Goal: Task Accomplishment & Management: Manage account settings

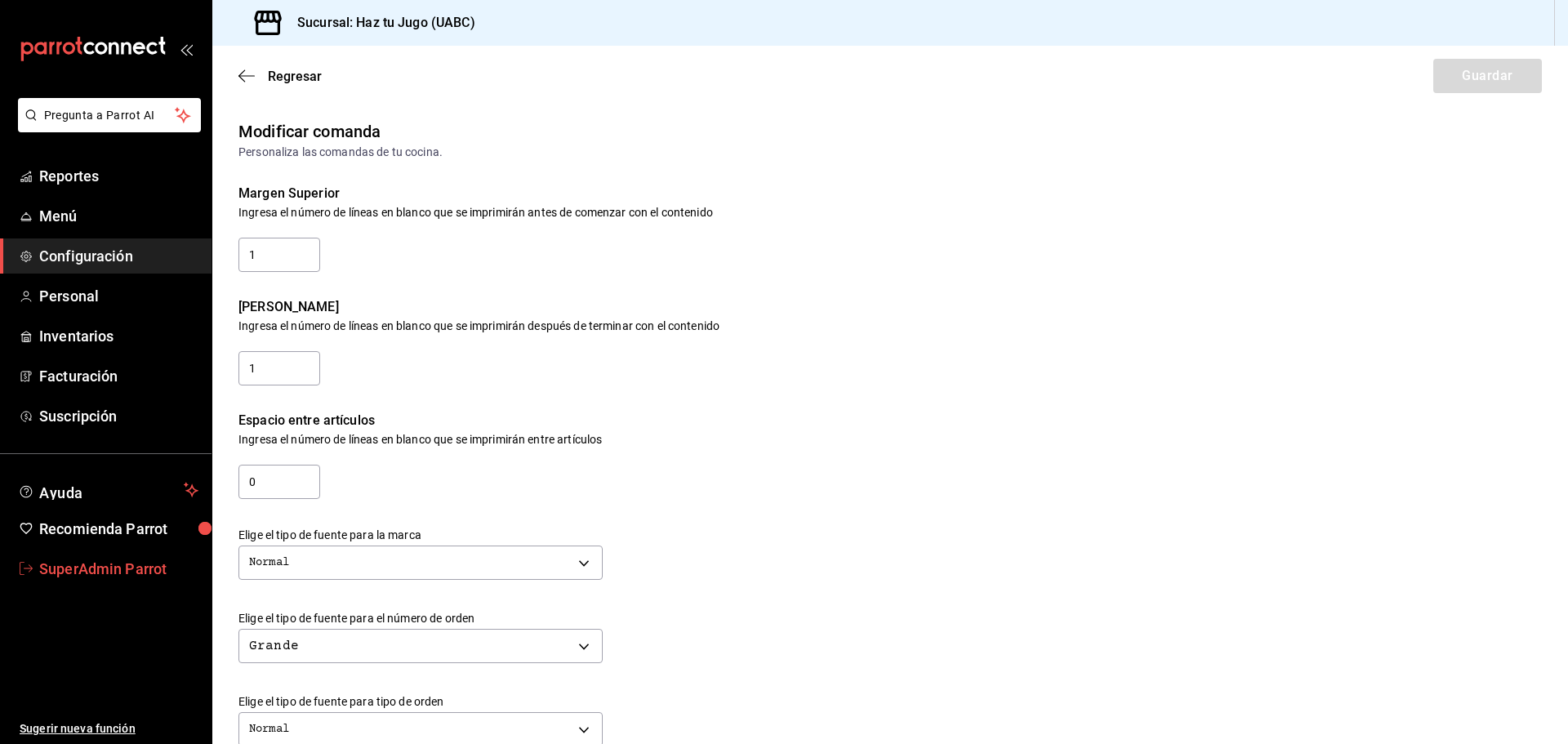
scroll to position [561, 0]
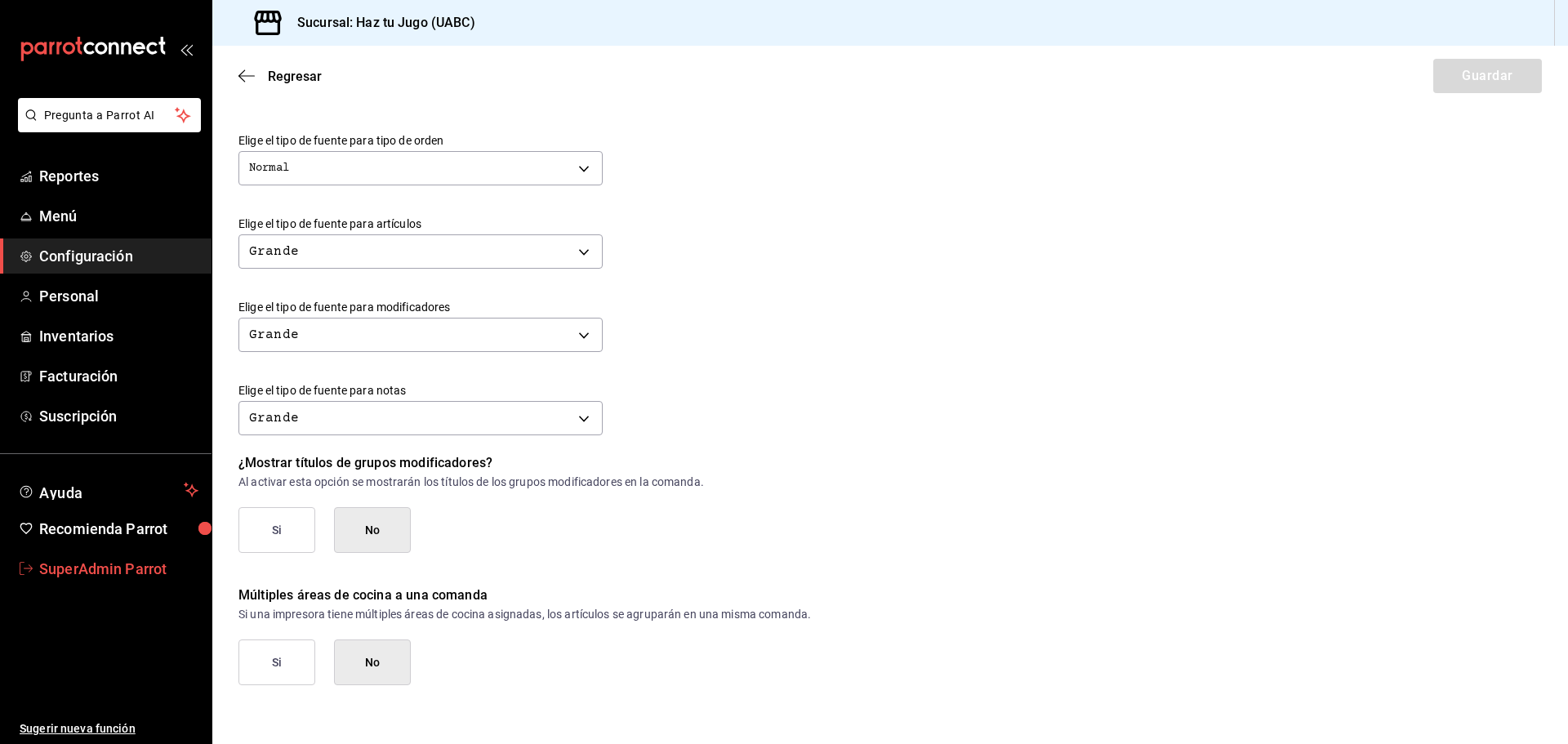
click at [138, 567] on span "SuperAdmin Parrot" at bounding box center [119, 569] width 159 height 22
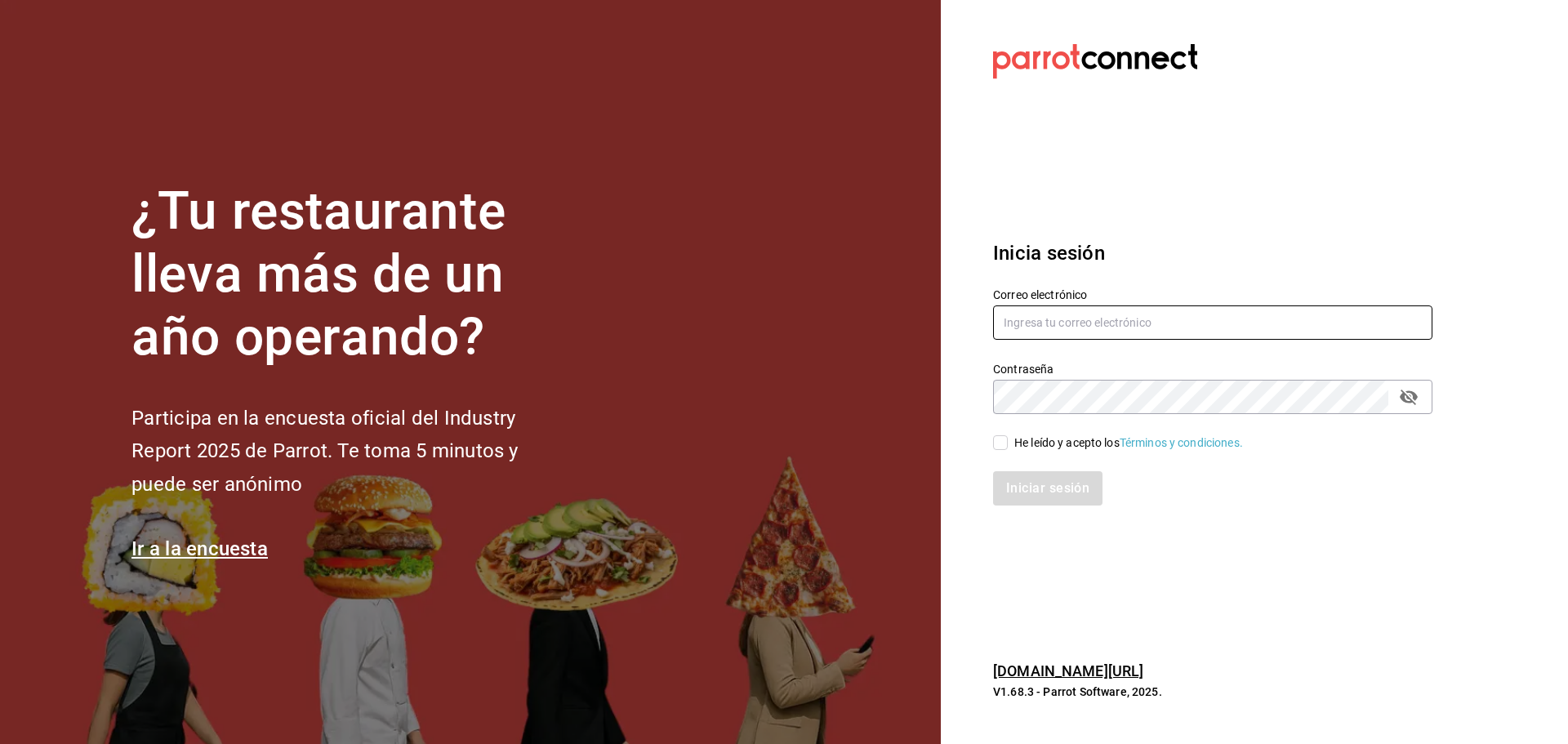
click at [1037, 313] on input "text" at bounding box center [1212, 322] width 439 height 34
paste input "[PERSON_NAME][EMAIL_ADDRESS][DOMAIN_NAME]"
type input "[PERSON_NAME][EMAIL_ADDRESS][DOMAIN_NAME]"
drag, startPoint x: 1000, startPoint y: 442, endPoint x: 1002, endPoint y: 455, distance: 13.2
click at [1000, 442] on input "He leído y acepto los Términos y condiciones." at bounding box center [1001, 443] width 15 height 15
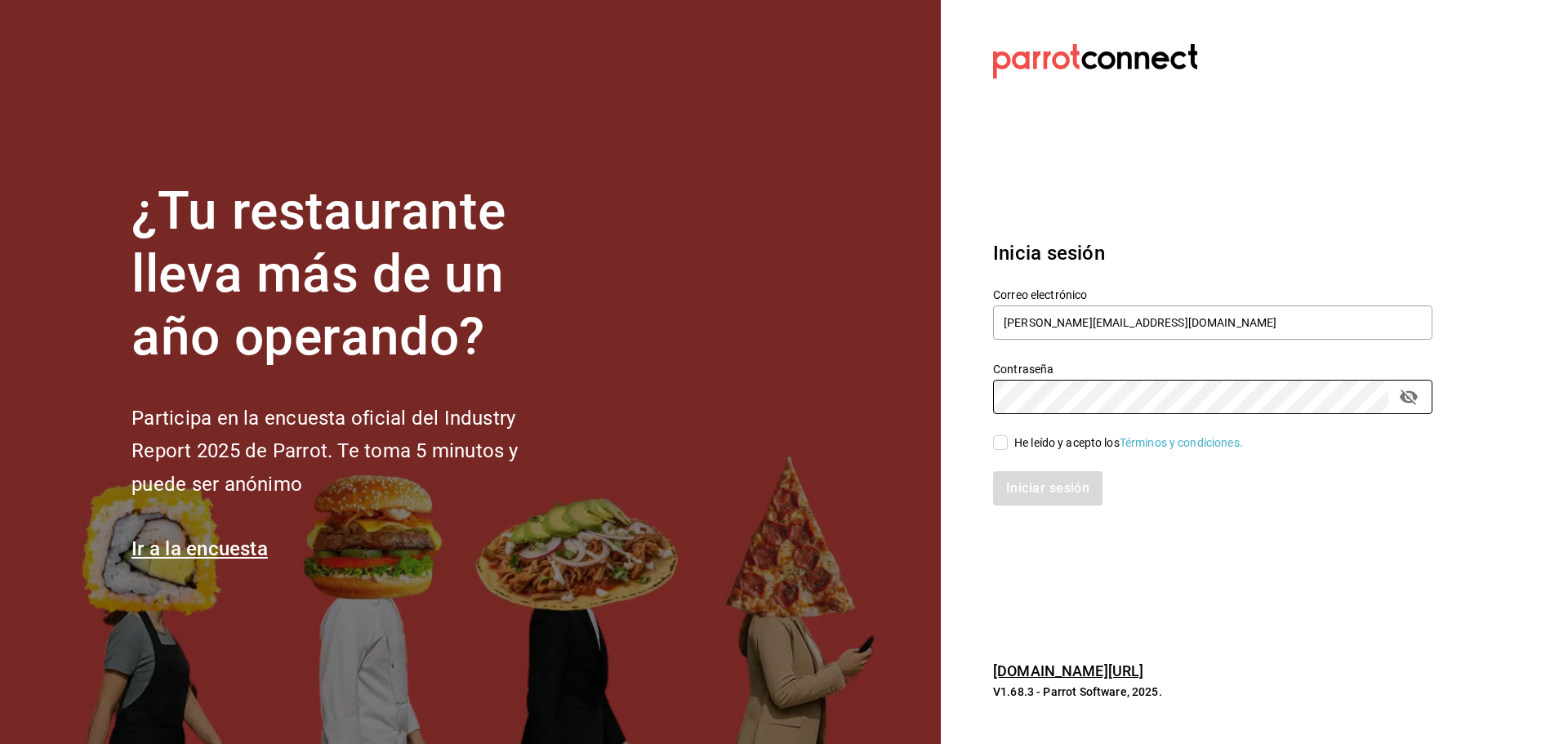
checkbox input "true"
click at [1019, 494] on button "Iniciar sesión" at bounding box center [1048, 488] width 111 height 34
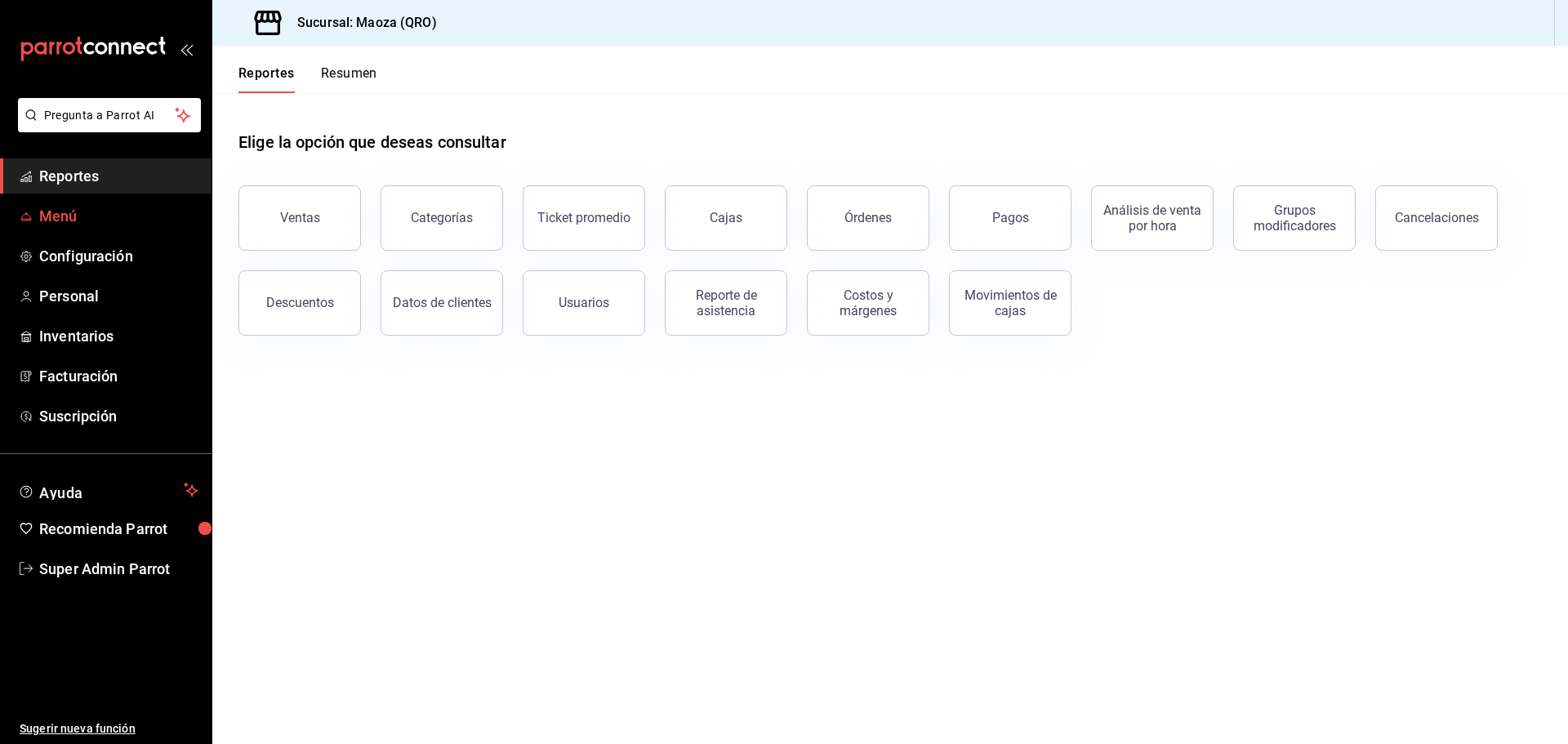
click at [90, 221] on span "Menú" at bounding box center [119, 216] width 159 height 22
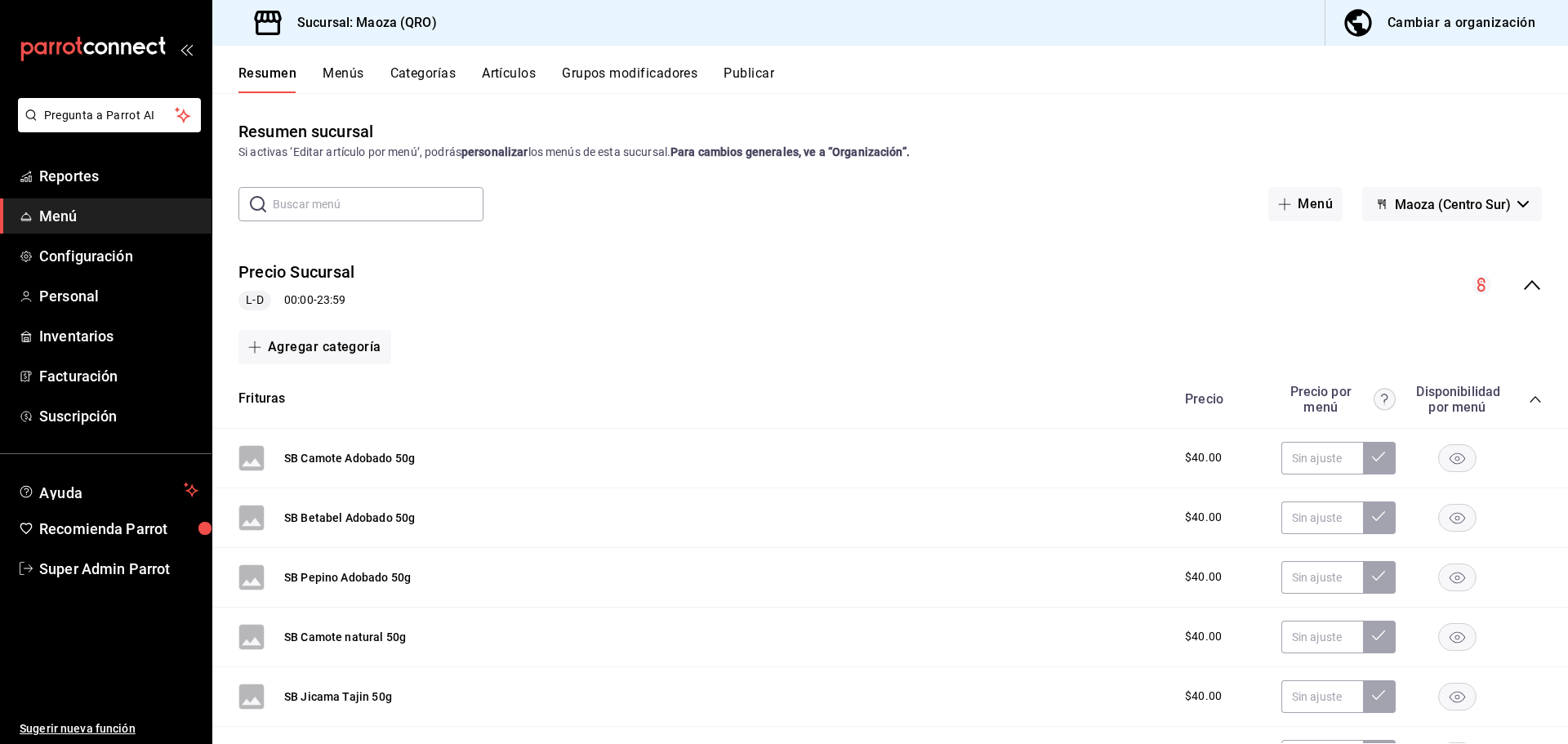
click at [1522, 287] on icon "collapse-menu-row" at bounding box center [1531, 285] width 19 height 19
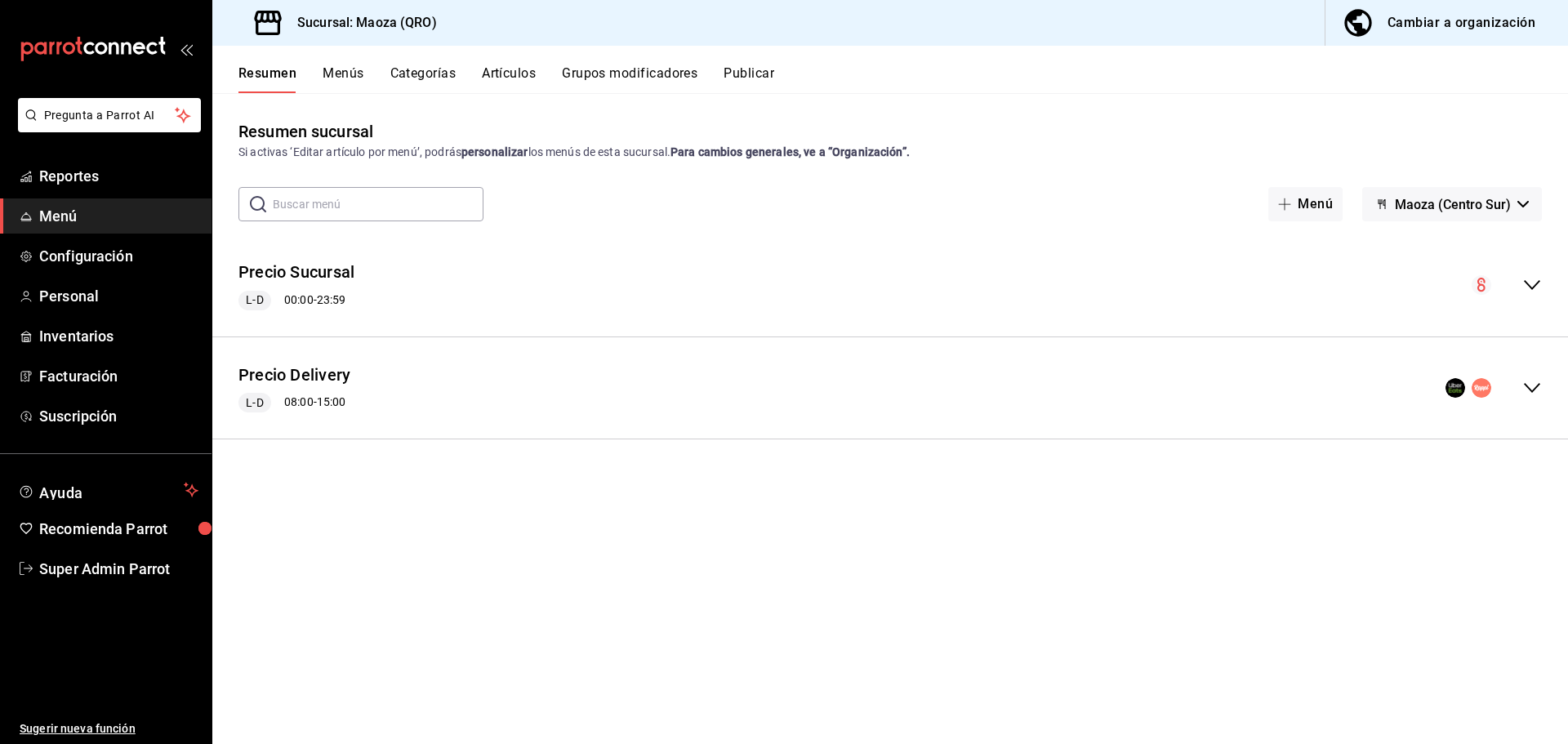
click at [1526, 384] on icon "collapse-menu-row" at bounding box center [1531, 387] width 19 height 19
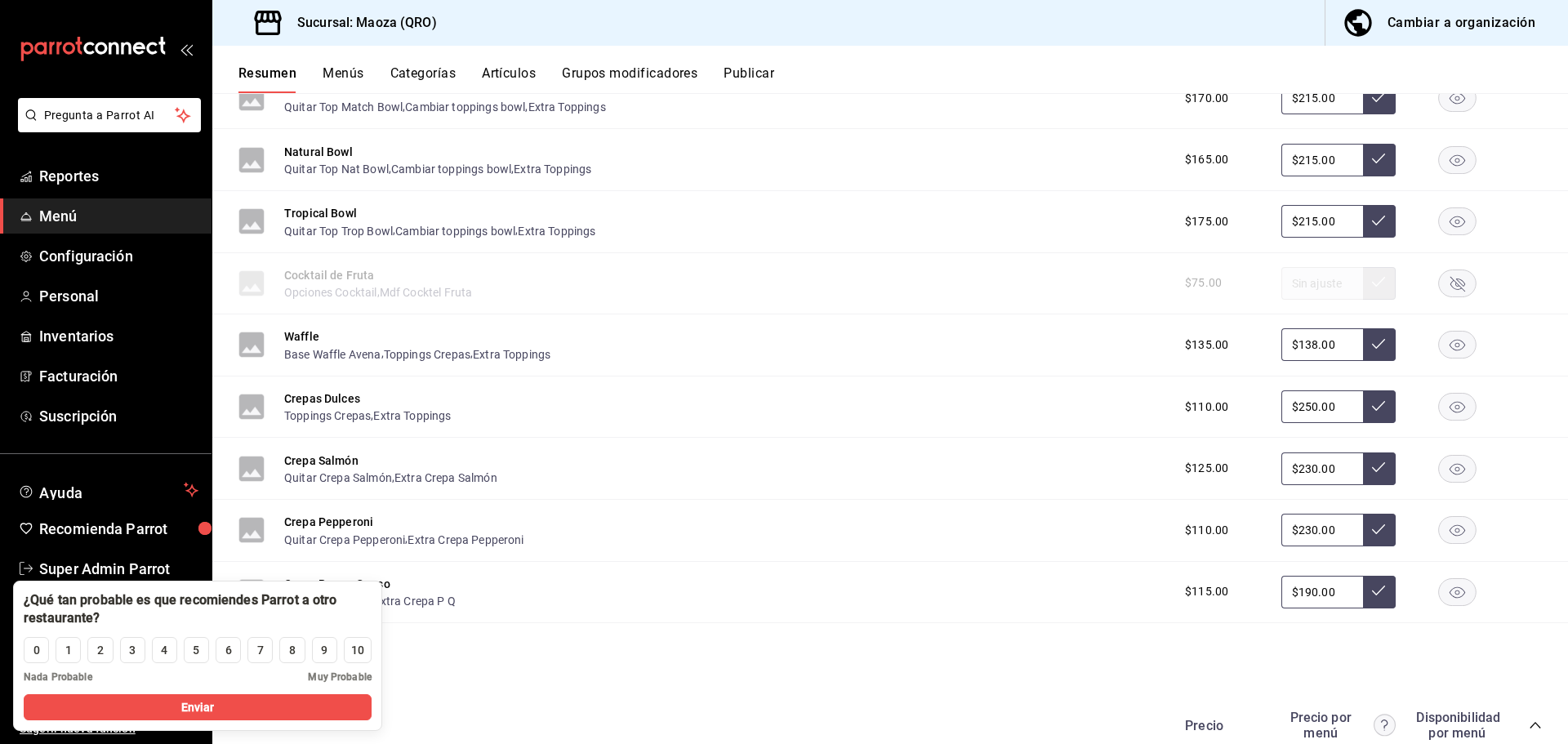
scroll to position [198, 0]
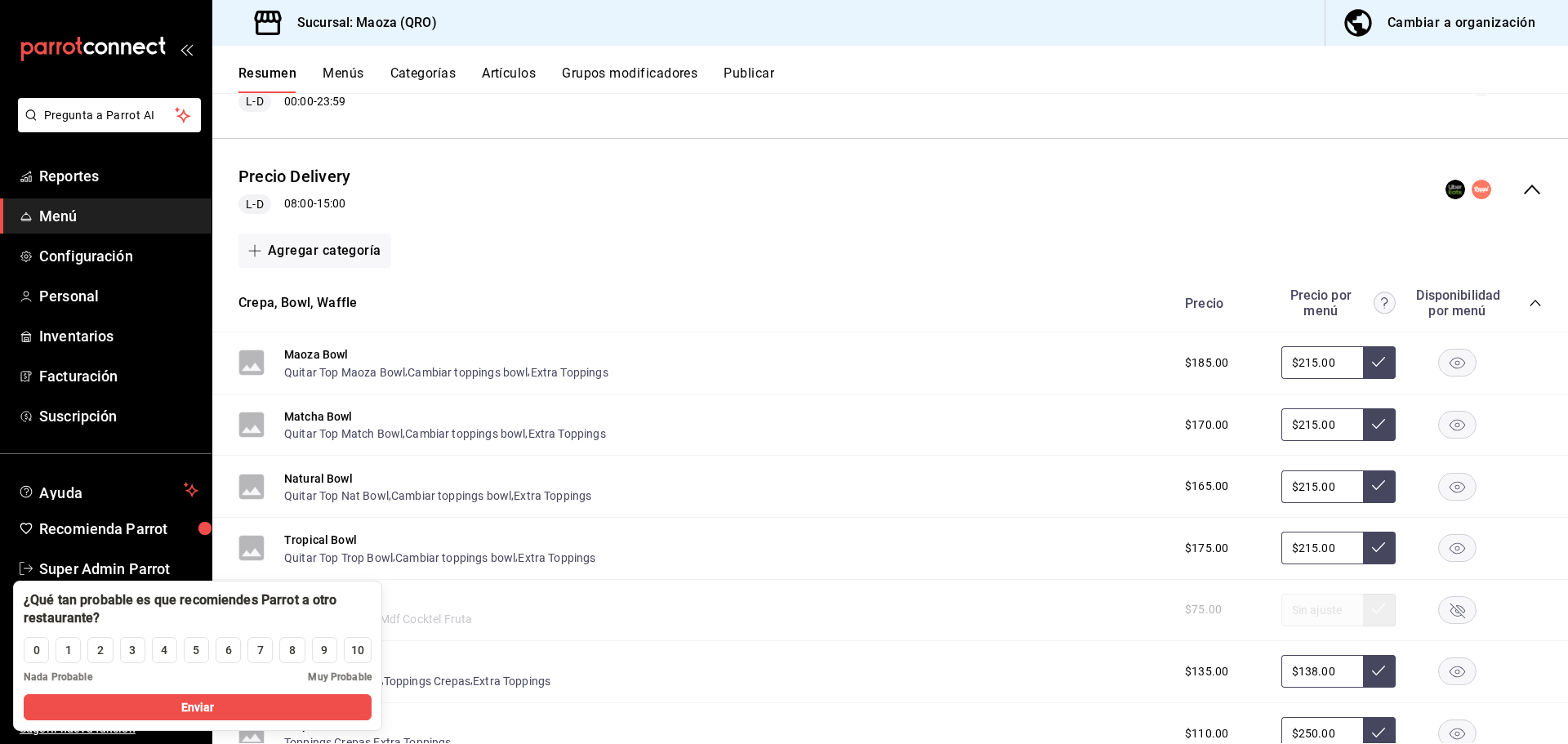
click at [515, 74] on button "Artículos" at bounding box center [509, 79] width 54 height 28
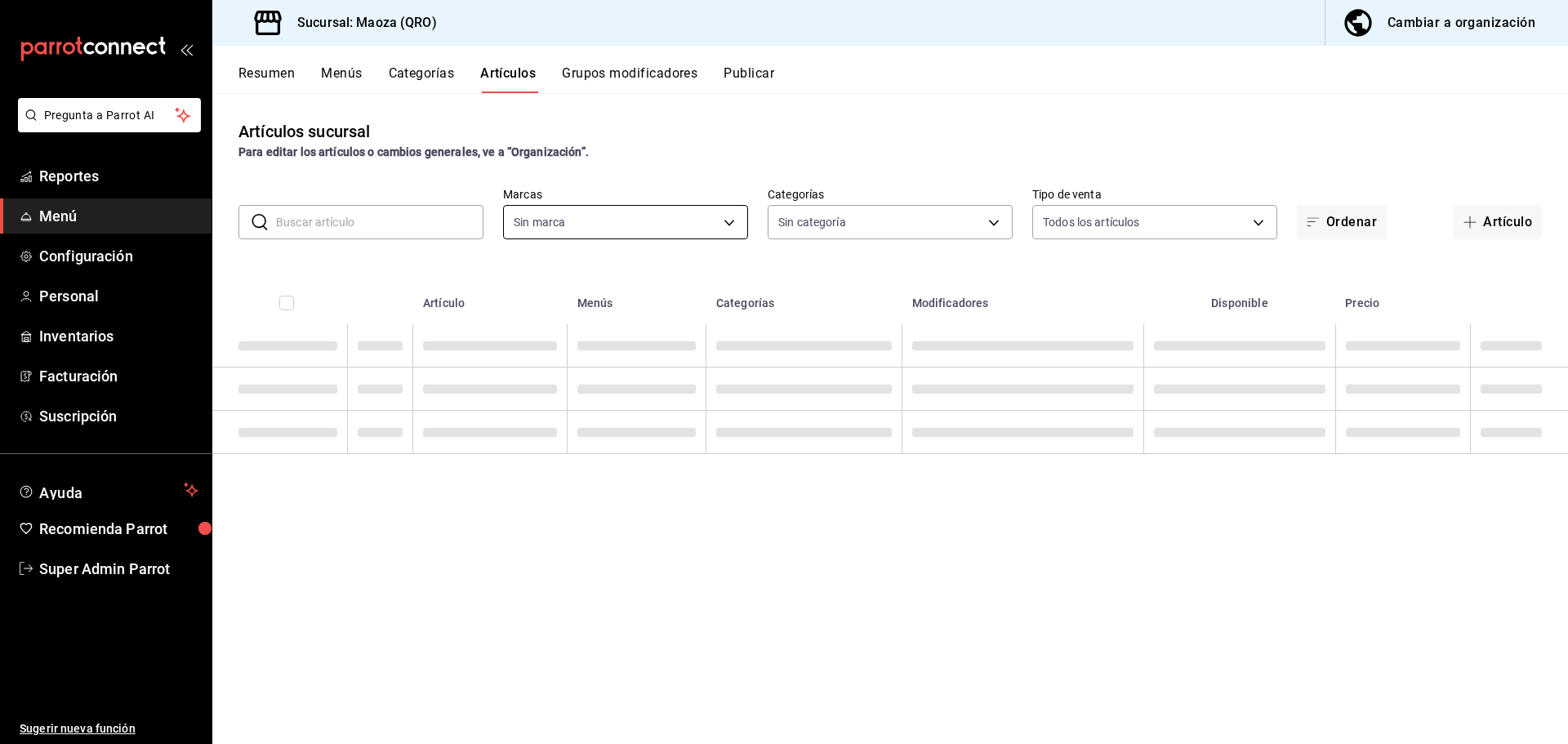
type input "4053ca37-11ff-4b3c-8461-c852f11cba0e"
type input "316757e1-5029-4a2c-9446-9f6b6a5a7bbe,cf5fd821-a41c-4824-b947-056377aa0436,8cd35…"
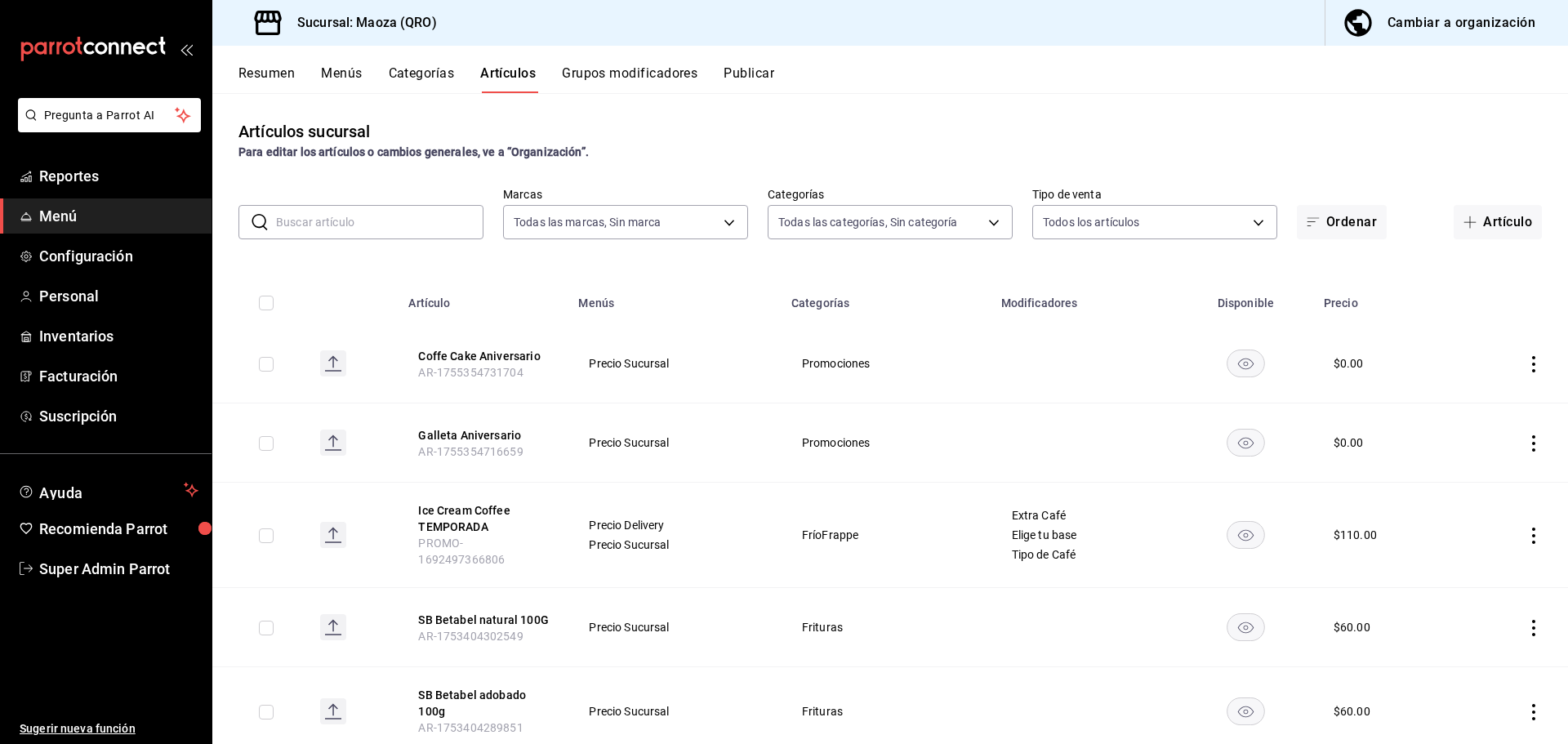
click at [363, 225] on input "text" at bounding box center [380, 222] width 208 height 33
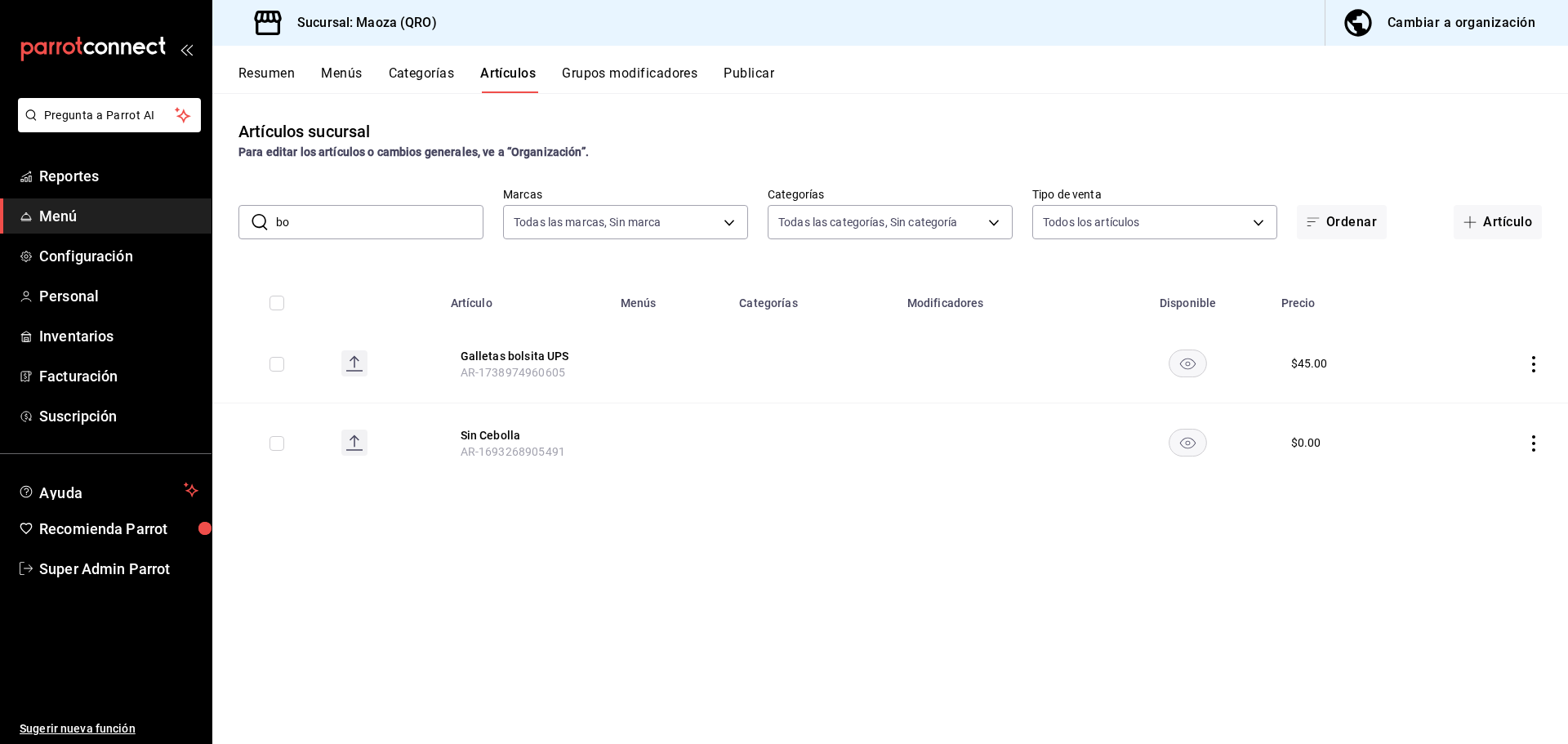
type input "b"
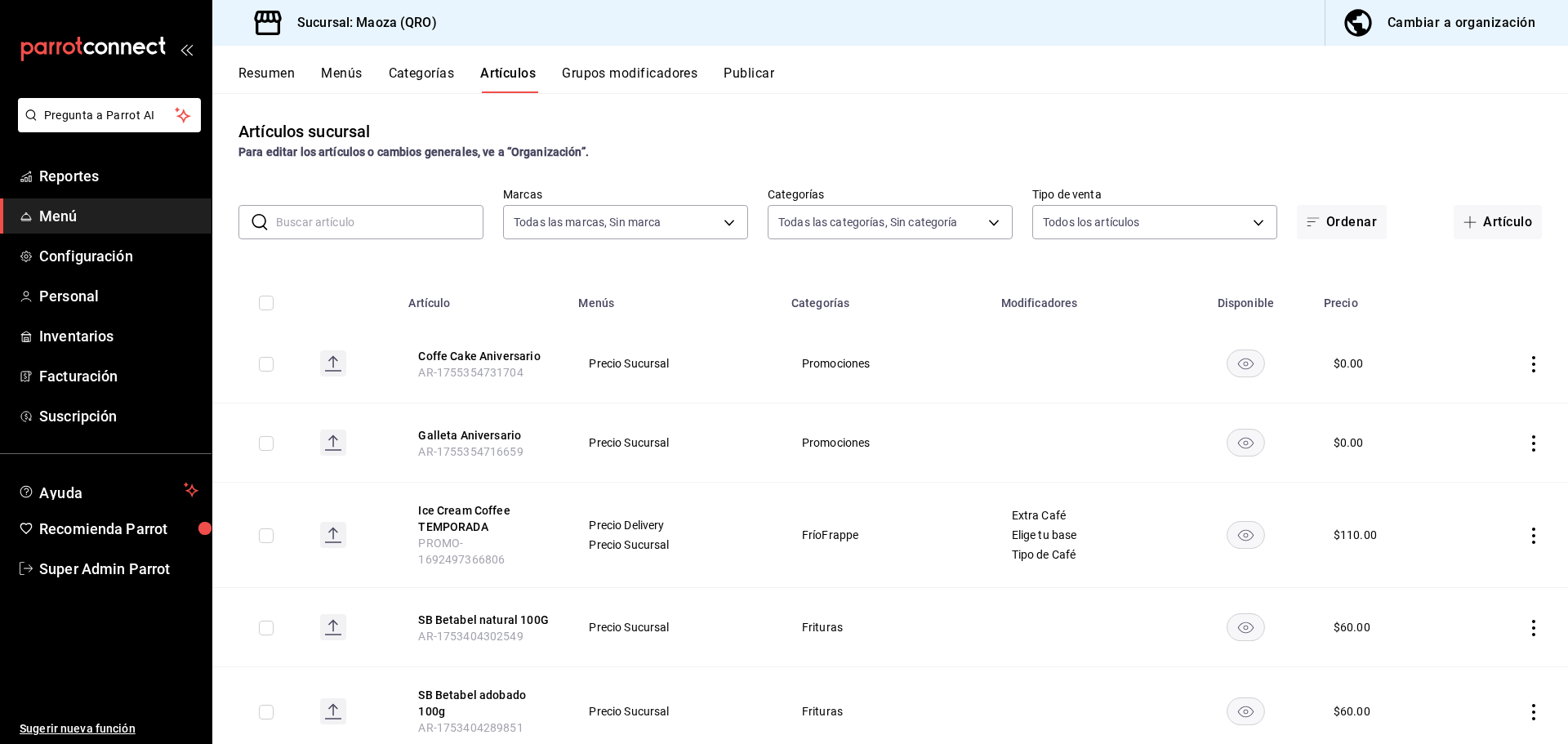
click at [348, 71] on button "Menús" at bounding box center [341, 79] width 41 height 28
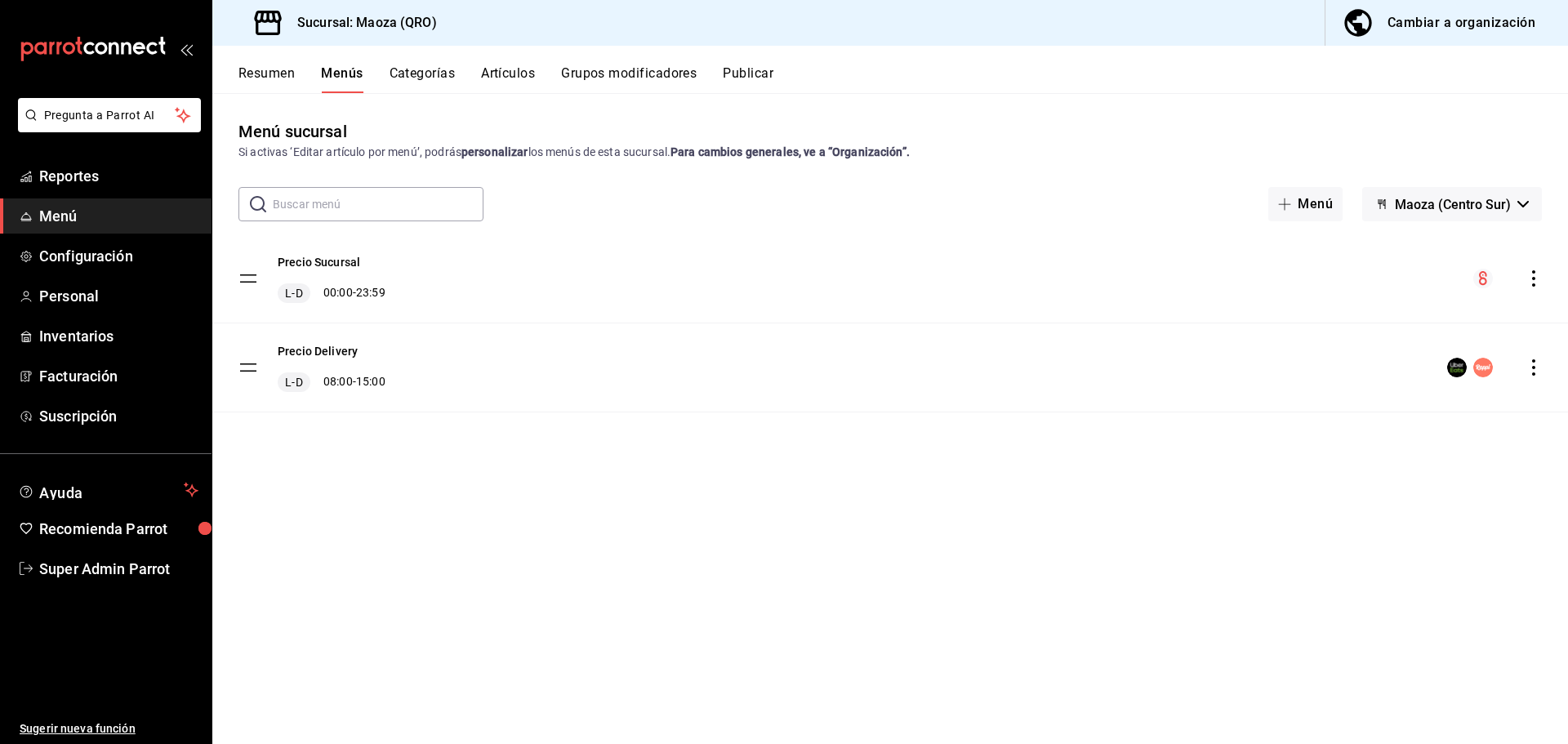
click at [1538, 366] on icon "actions" at bounding box center [1534, 367] width 17 height 17
click at [730, 408] on div at bounding box center [784, 372] width 1568 height 744
click at [298, 347] on button "Precio Delivery" at bounding box center [318, 351] width 80 height 17
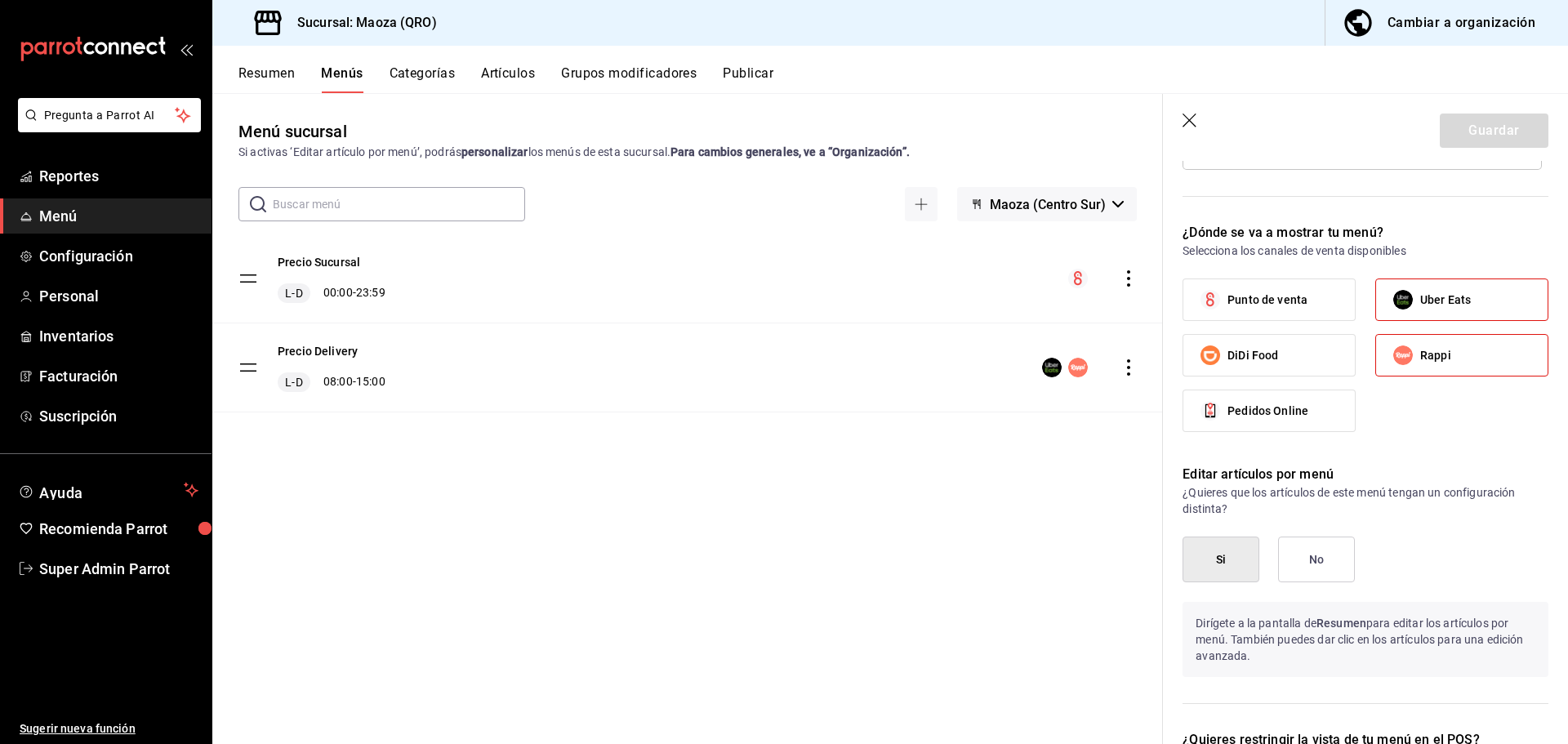
scroll to position [980, 0]
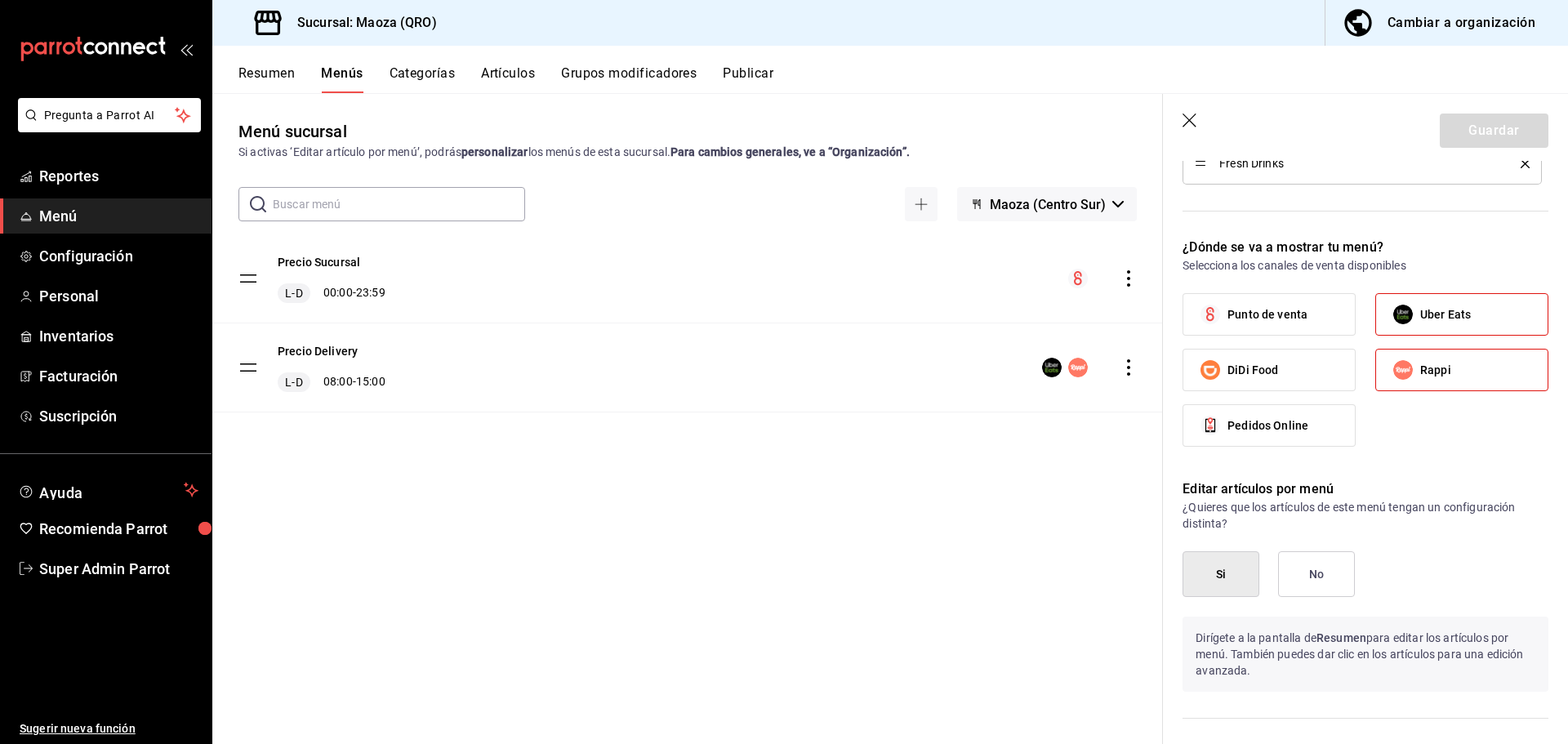
click at [1189, 116] on icon "button" at bounding box center [1191, 122] width 17 height 17
checkbox input "false"
type input "1755732546202"
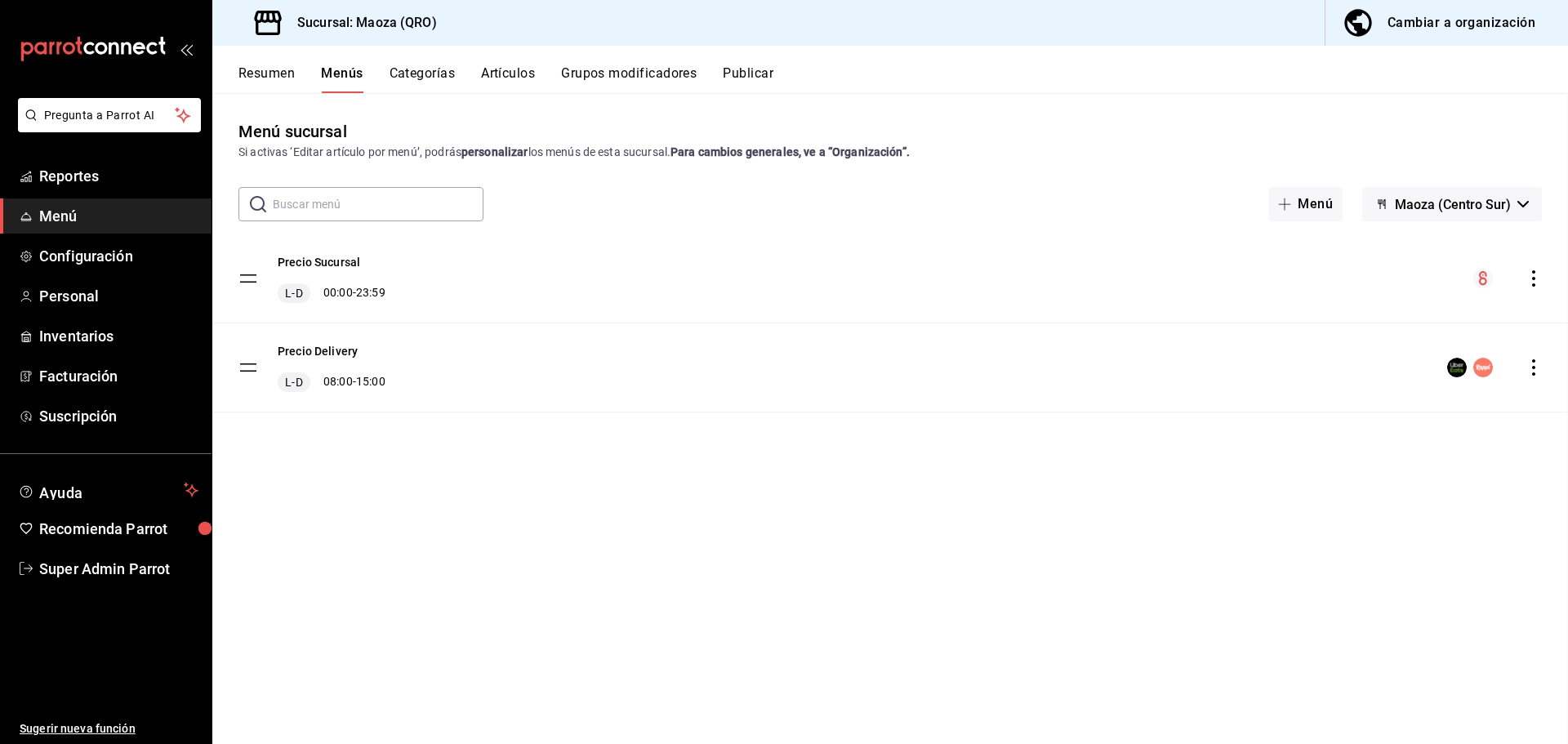
checkbox input "false"
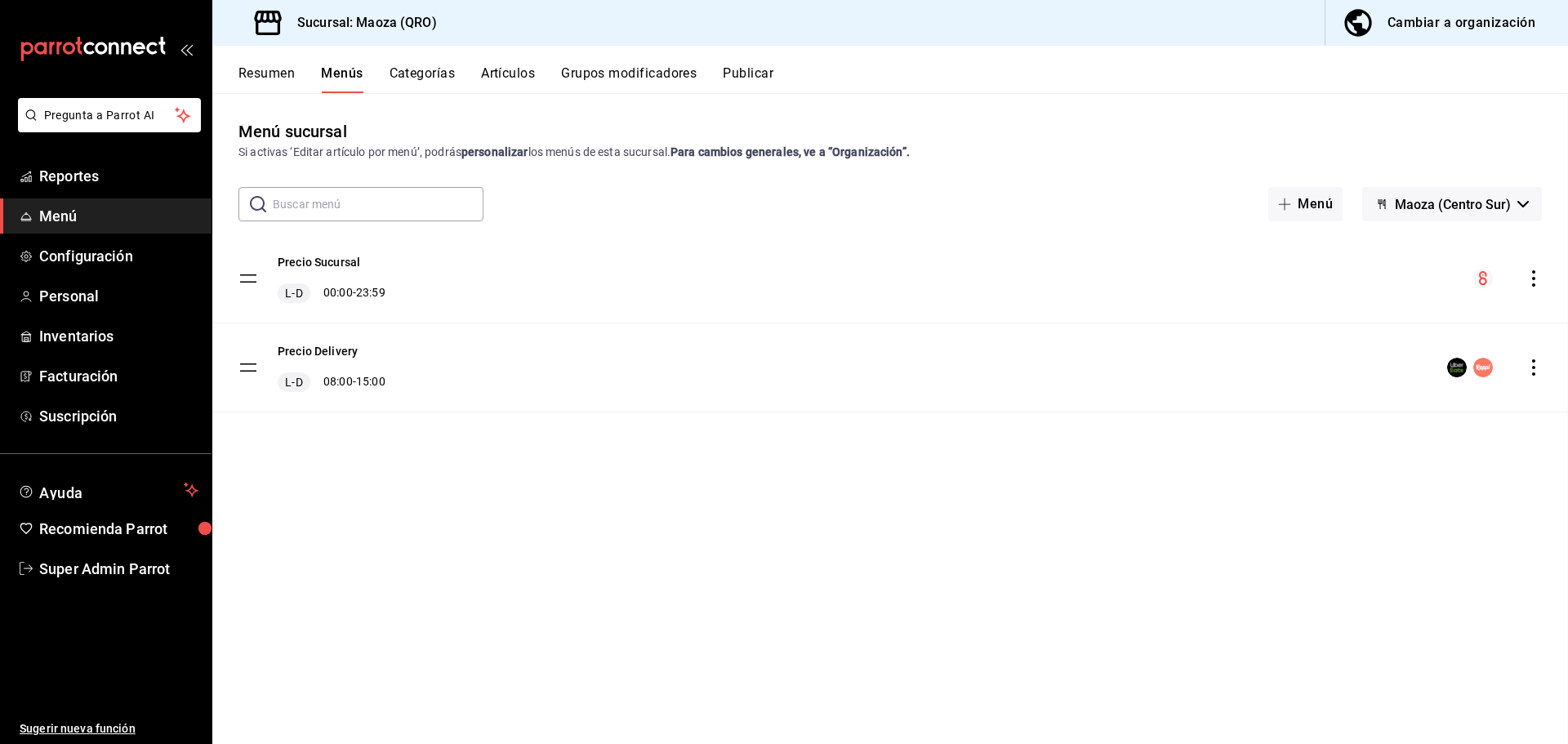
checkbox input "false"
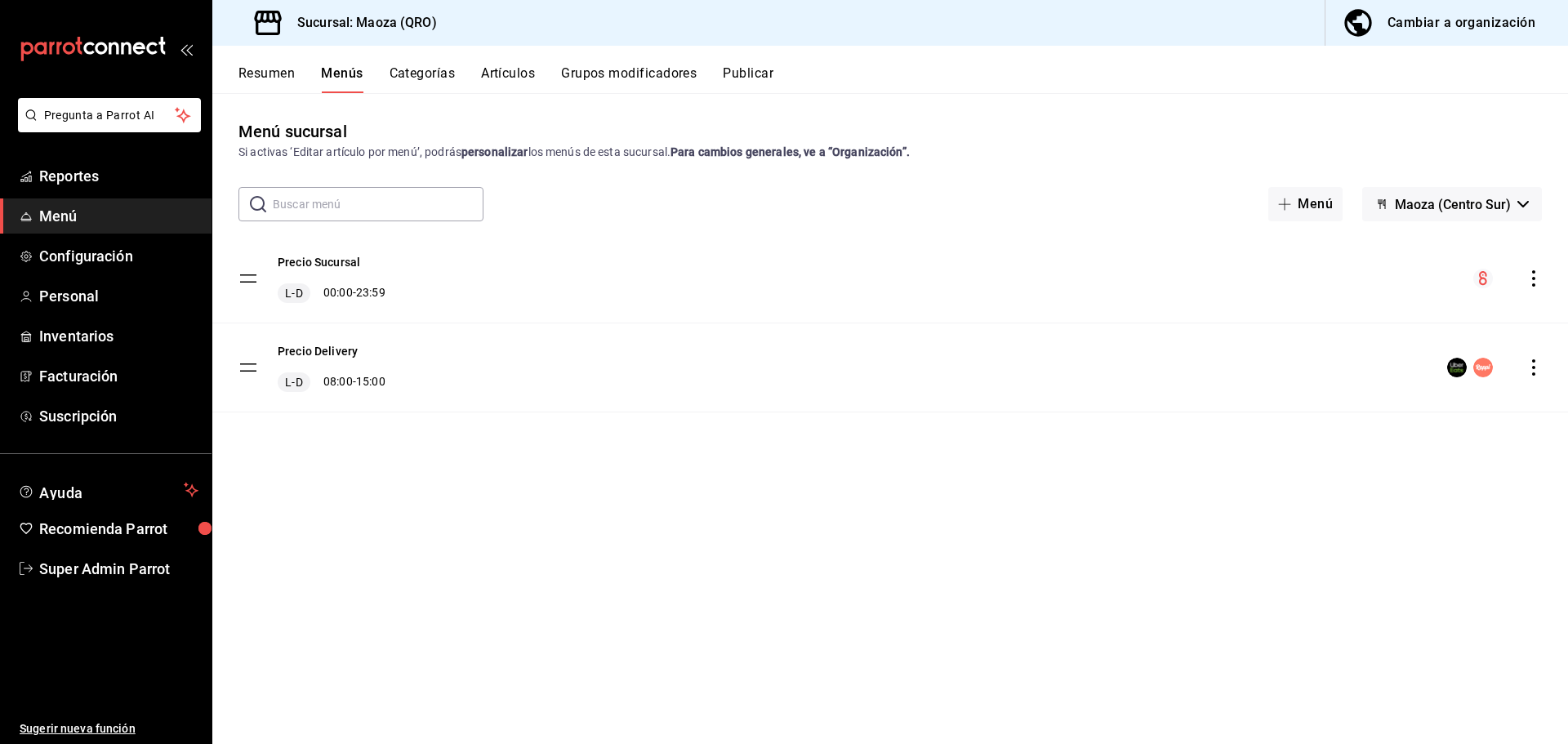
click at [1536, 365] on icon "actions" at bounding box center [1534, 367] width 17 height 17
click at [715, 390] on div at bounding box center [784, 372] width 1568 height 744
click at [745, 76] on button "Publicar" at bounding box center [748, 79] width 51 height 28
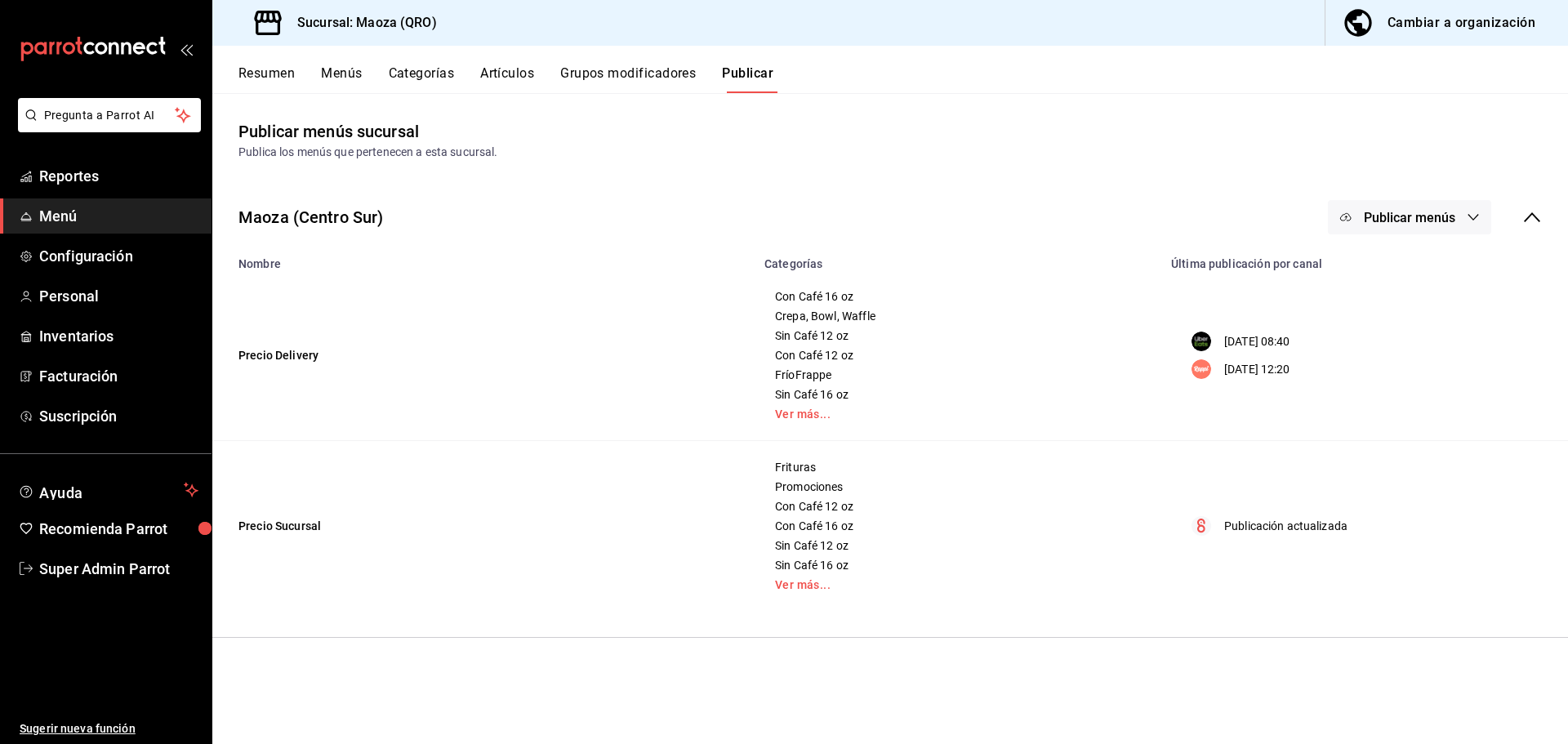
click at [1477, 213] on icon "button" at bounding box center [1473, 218] width 13 height 13
click at [1403, 315] on span "Rappi" at bounding box center [1433, 316] width 79 height 17
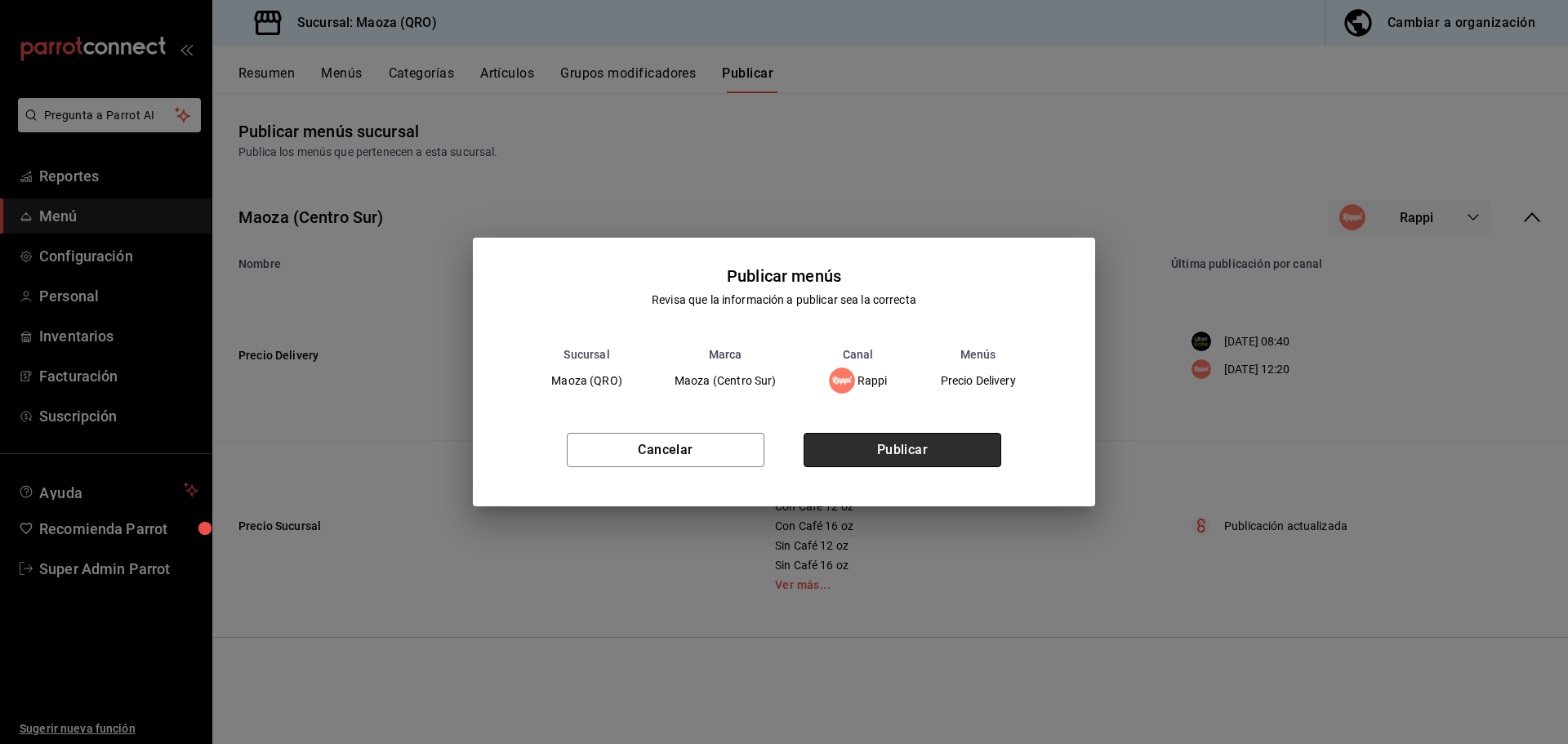
click at [901, 452] on button "Publicar" at bounding box center [902, 449] width 197 height 34
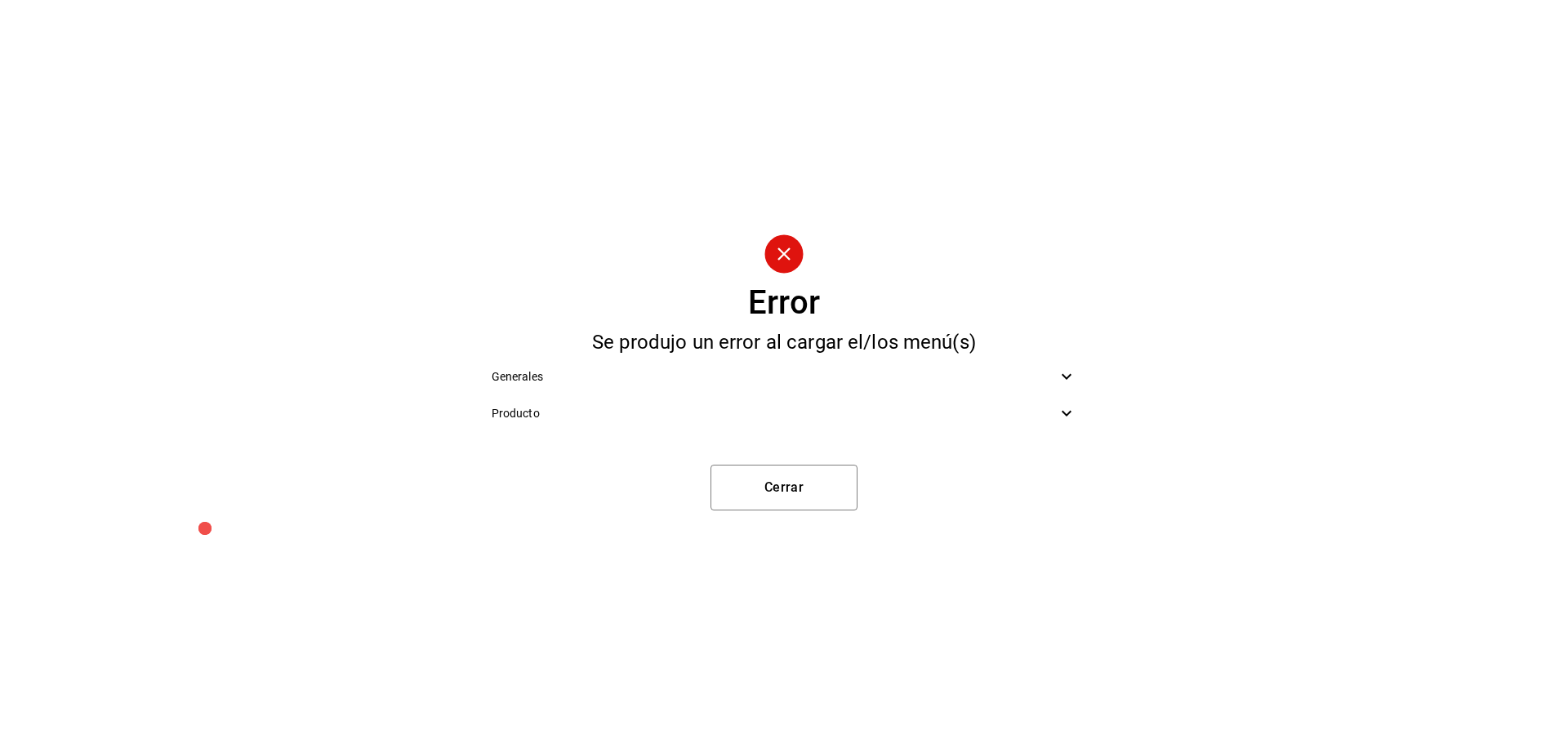
click at [1060, 373] on icon at bounding box center [1066, 376] width 19 height 19
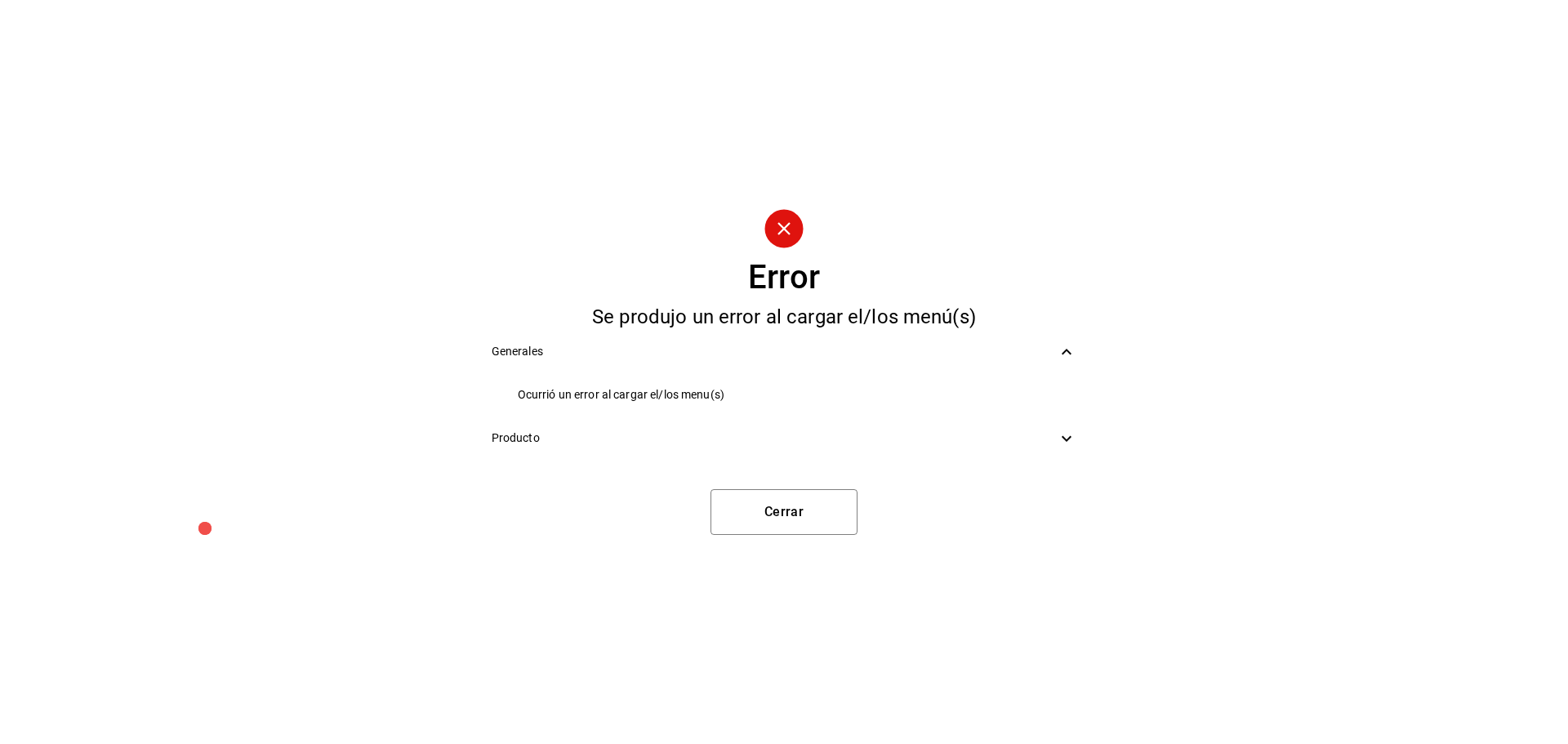
click at [1064, 447] on icon at bounding box center [1066, 438] width 19 height 19
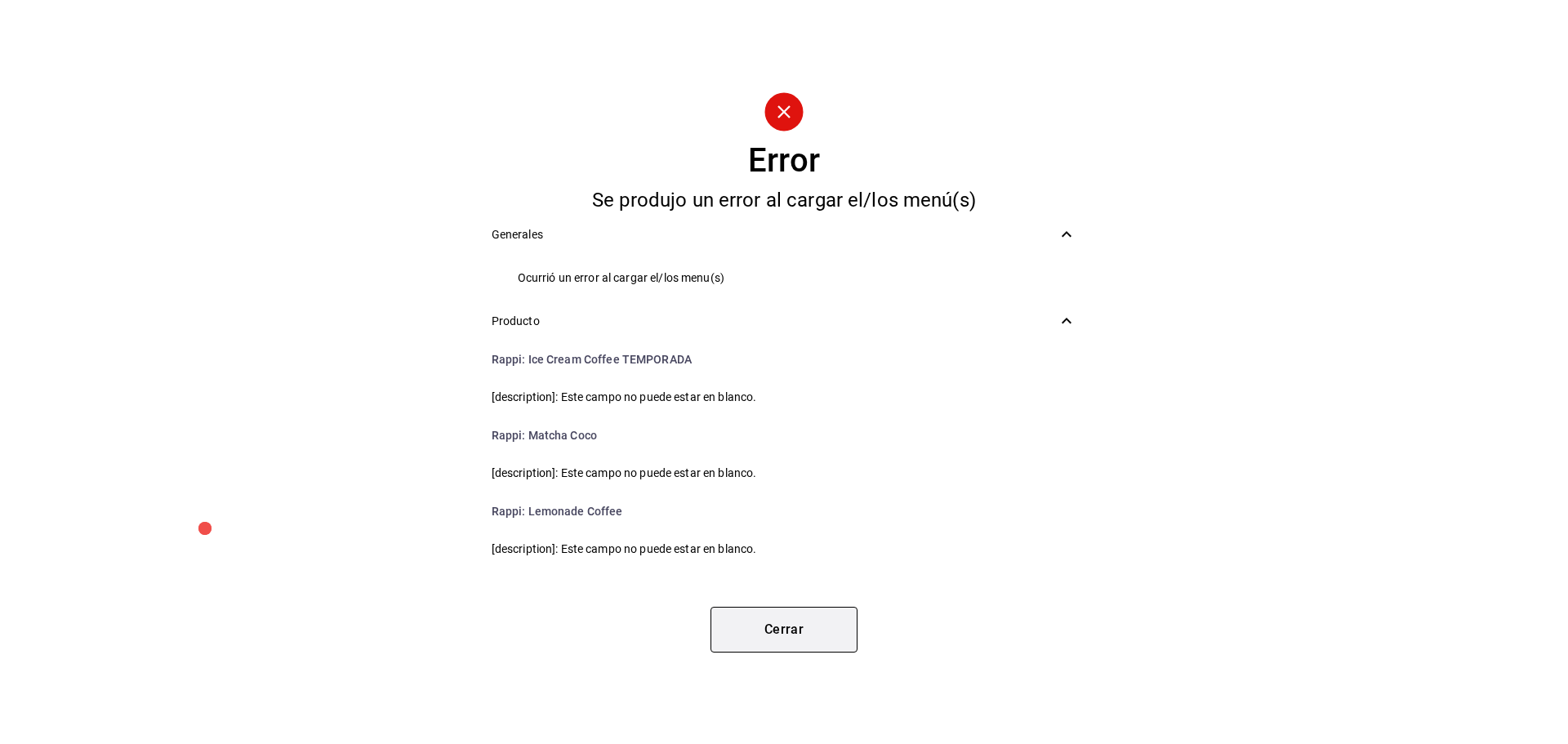
click at [768, 624] on button "Cerrar" at bounding box center [784, 629] width 147 height 46
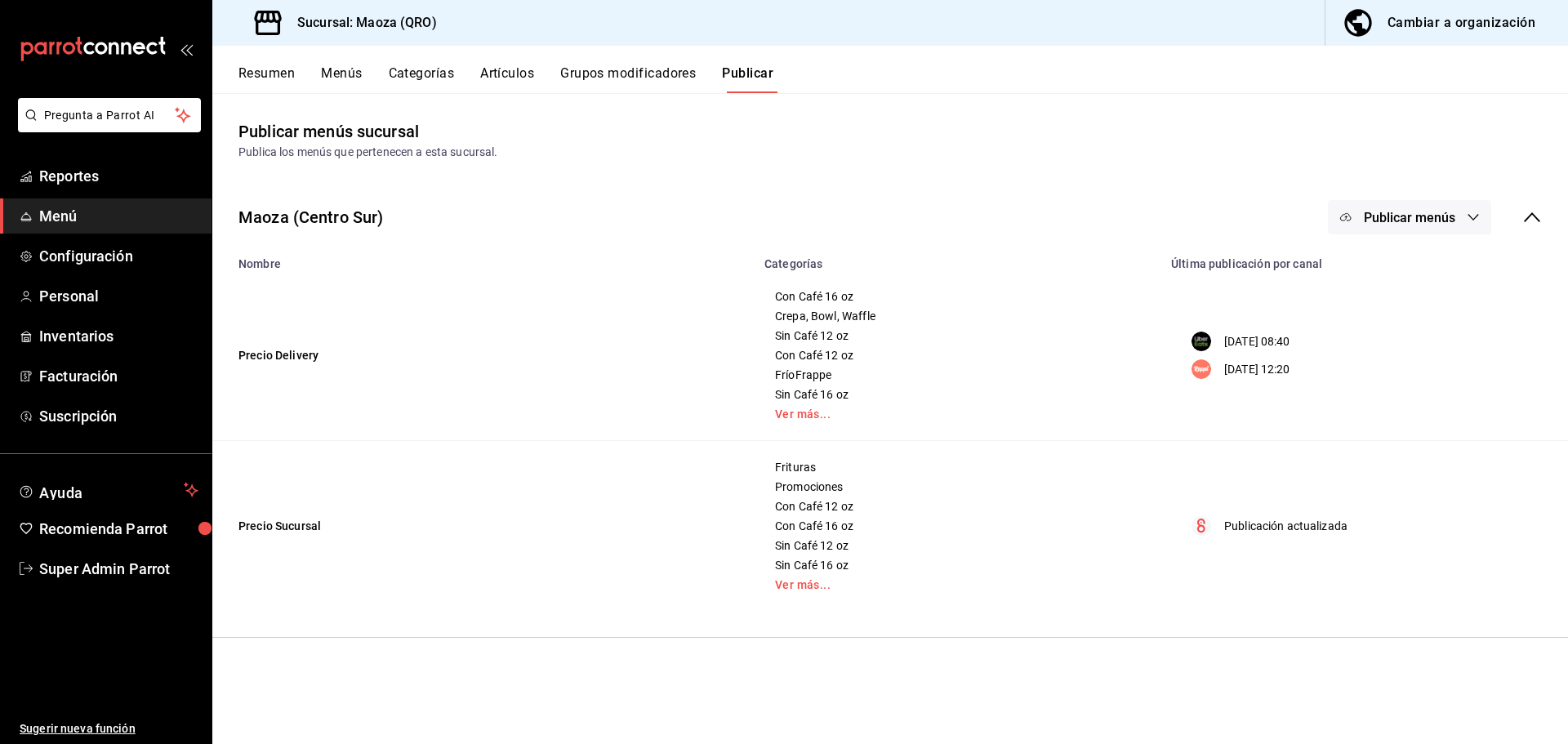
click at [1473, 210] on button "Publicar menús" at bounding box center [1409, 217] width 163 height 34
click at [1406, 316] on span "Rappi" at bounding box center [1433, 316] width 79 height 17
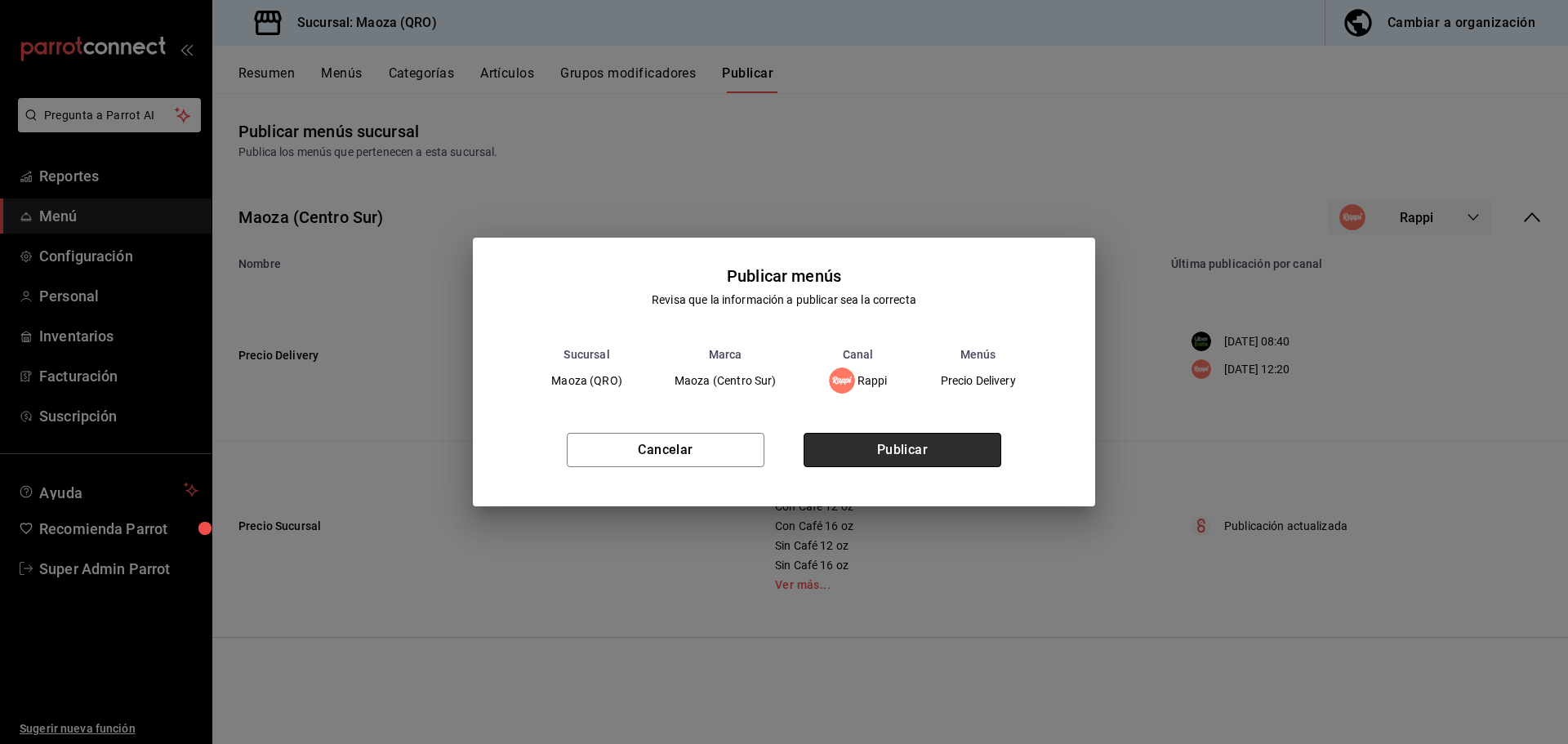
click at [848, 448] on button "Publicar" at bounding box center [902, 449] width 197 height 34
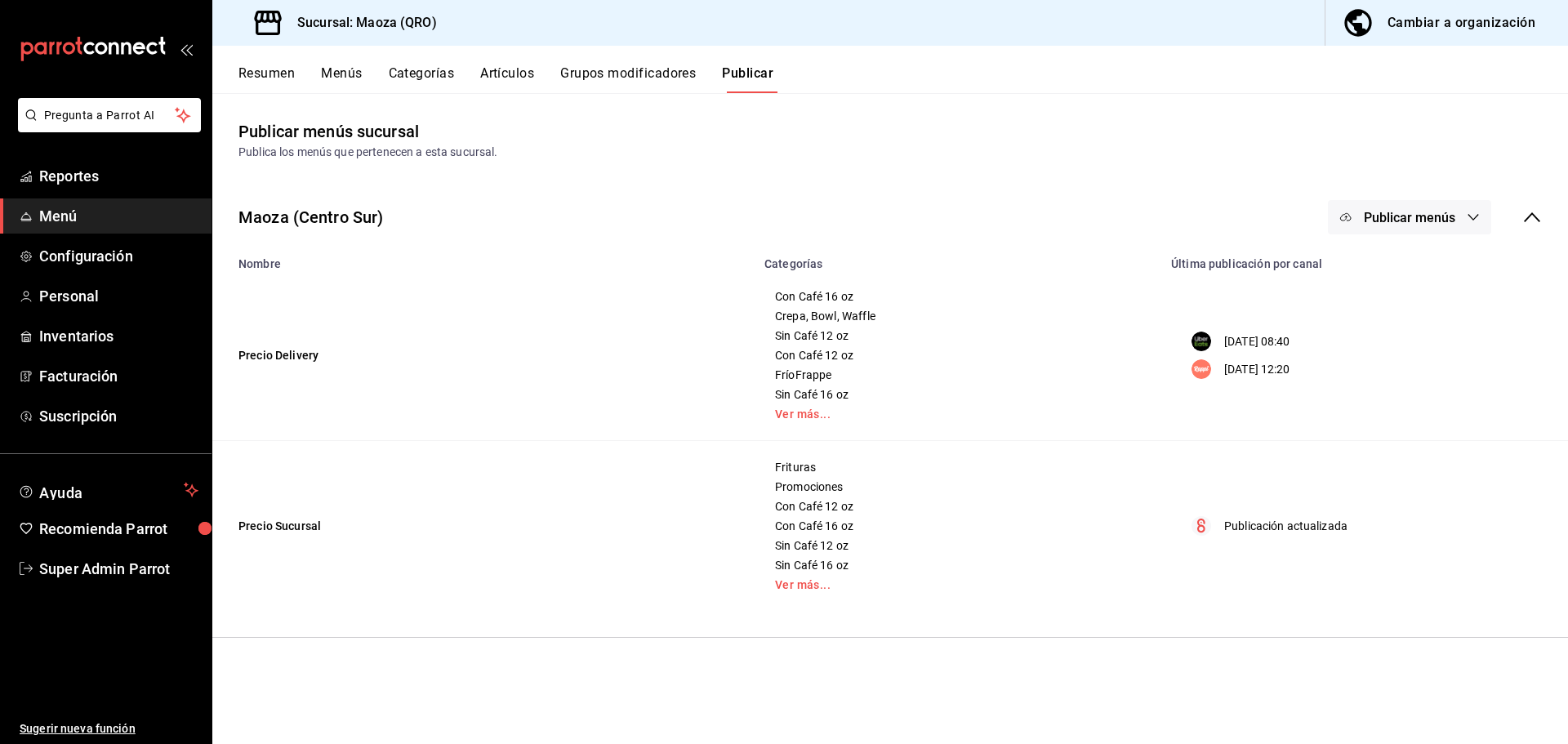
click at [334, 69] on button "Menús" at bounding box center [341, 79] width 41 height 28
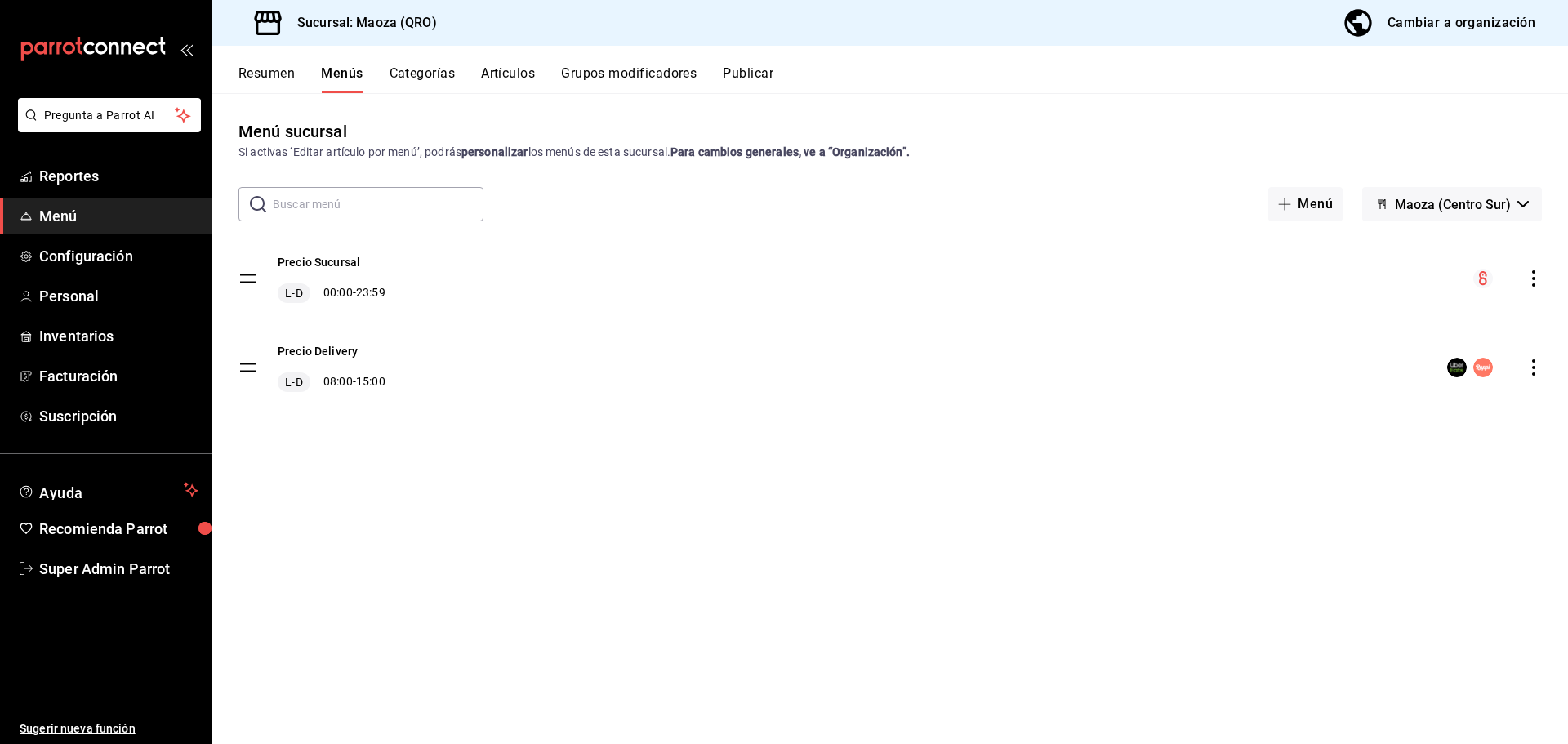
click at [501, 73] on button "Artículos" at bounding box center [508, 79] width 54 height 28
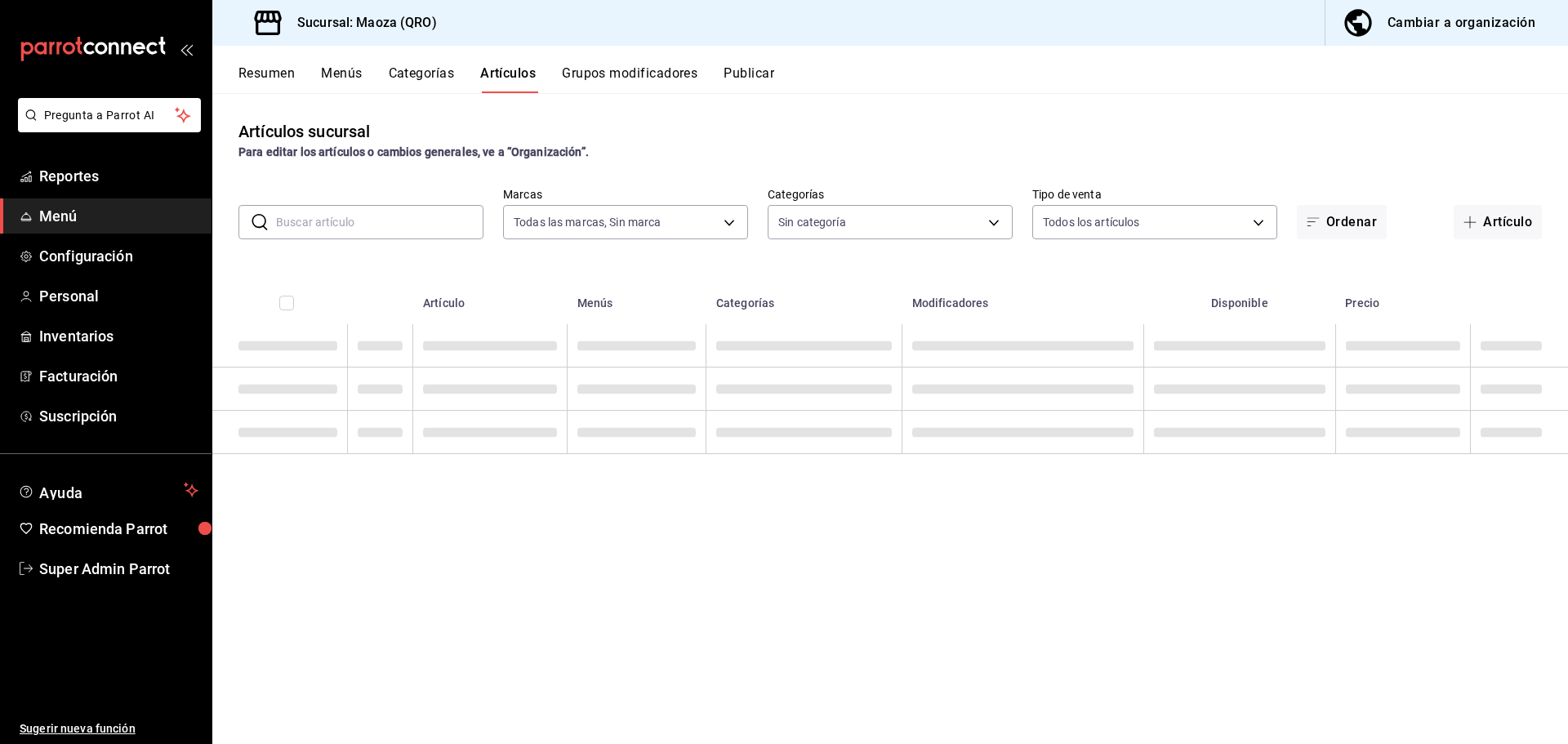
type input "4053ca37-11ff-4b3c-8461-c852f11cba0e"
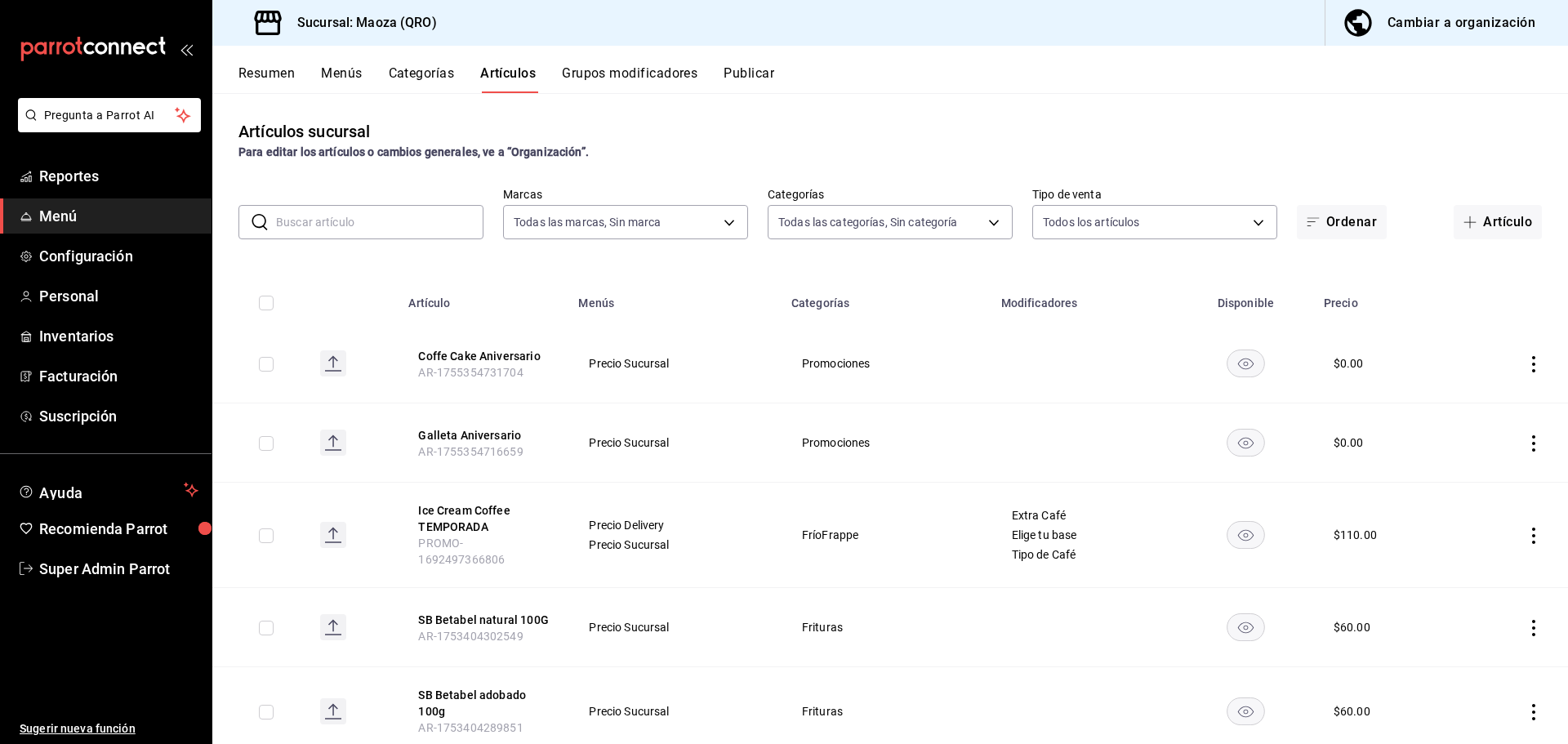
type input "316757e1-5029-4a2c-9446-9f6b6a5a7bbe,cf5fd821-a41c-4824-b947-056377aa0436,8cd35…"
click at [363, 225] on input "text" at bounding box center [380, 222] width 208 height 33
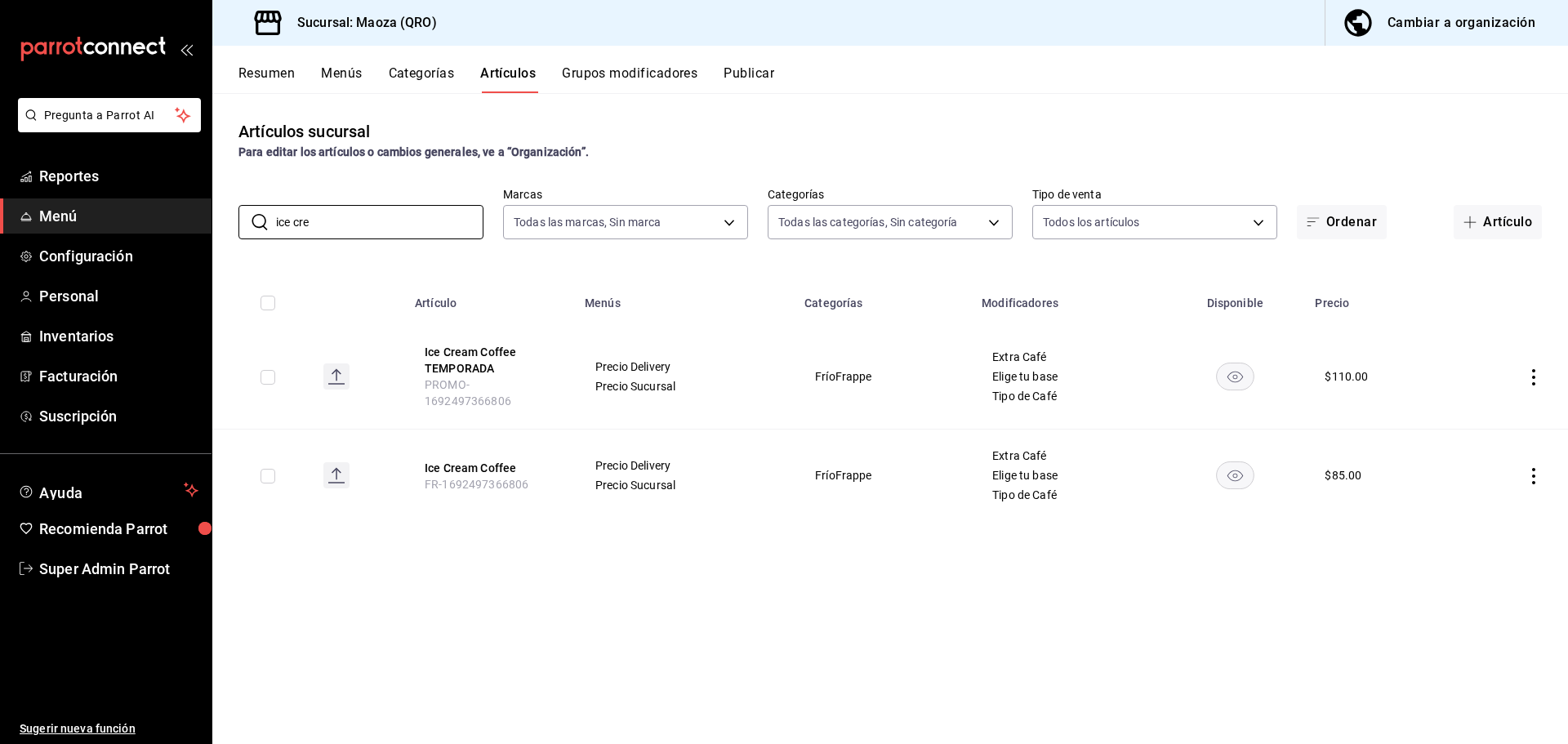
type input "ice cre"
click at [468, 355] on button "Ice Cream Coffee TEMPORADA" at bounding box center [489, 360] width 131 height 33
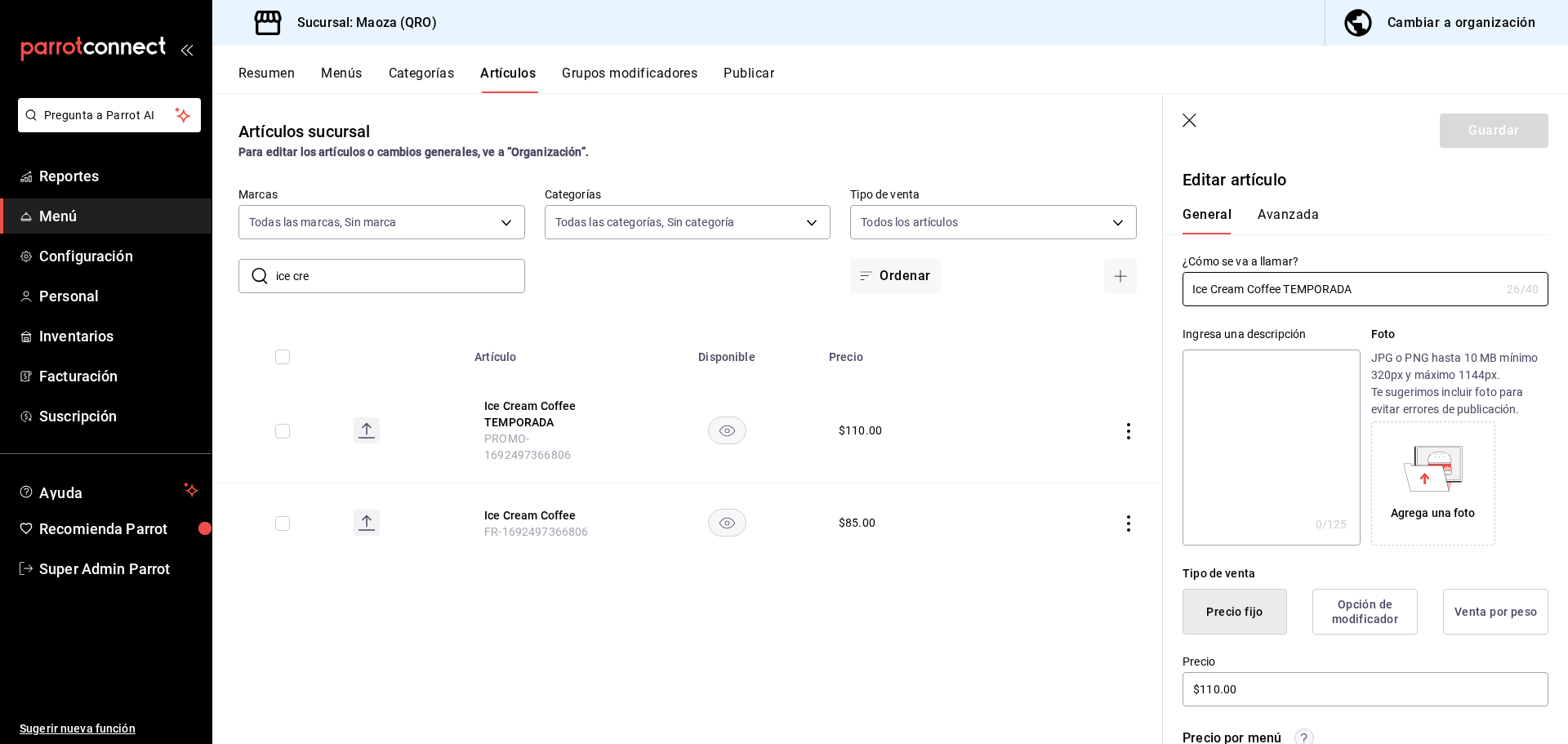
drag, startPoint x: 1376, startPoint y: 291, endPoint x: 1167, endPoint y: 284, distance: 209.1
click at [1167, 284] on div "¿Cómo se va a llamar? Ice Cream Coffee TEMPORADA 26 /40 ¿Cómo se va a llamar?" at bounding box center [1355, 270] width 386 height 72
click at [1242, 420] on textarea at bounding box center [1271, 448] width 177 height 196
paste textarea "Ice Cream Coffee TEMPORADA"
type textarea "Ice Cream Coffee TEMPORADA"
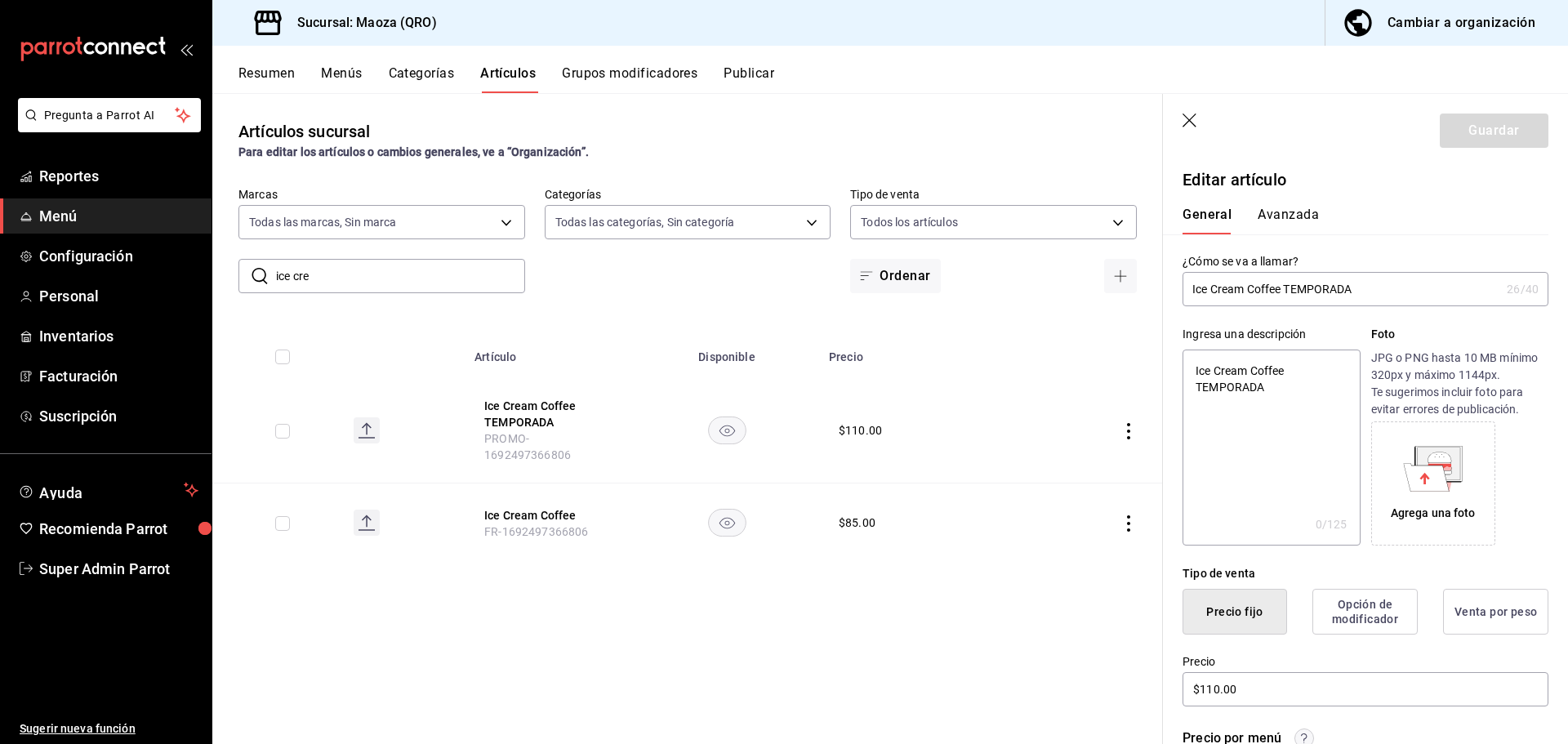
type textarea "x"
type textarea "Ice Cream Coffee TEMPORADA"
click at [1454, 123] on button "Guardar" at bounding box center [1494, 131] width 109 height 34
type textarea "x"
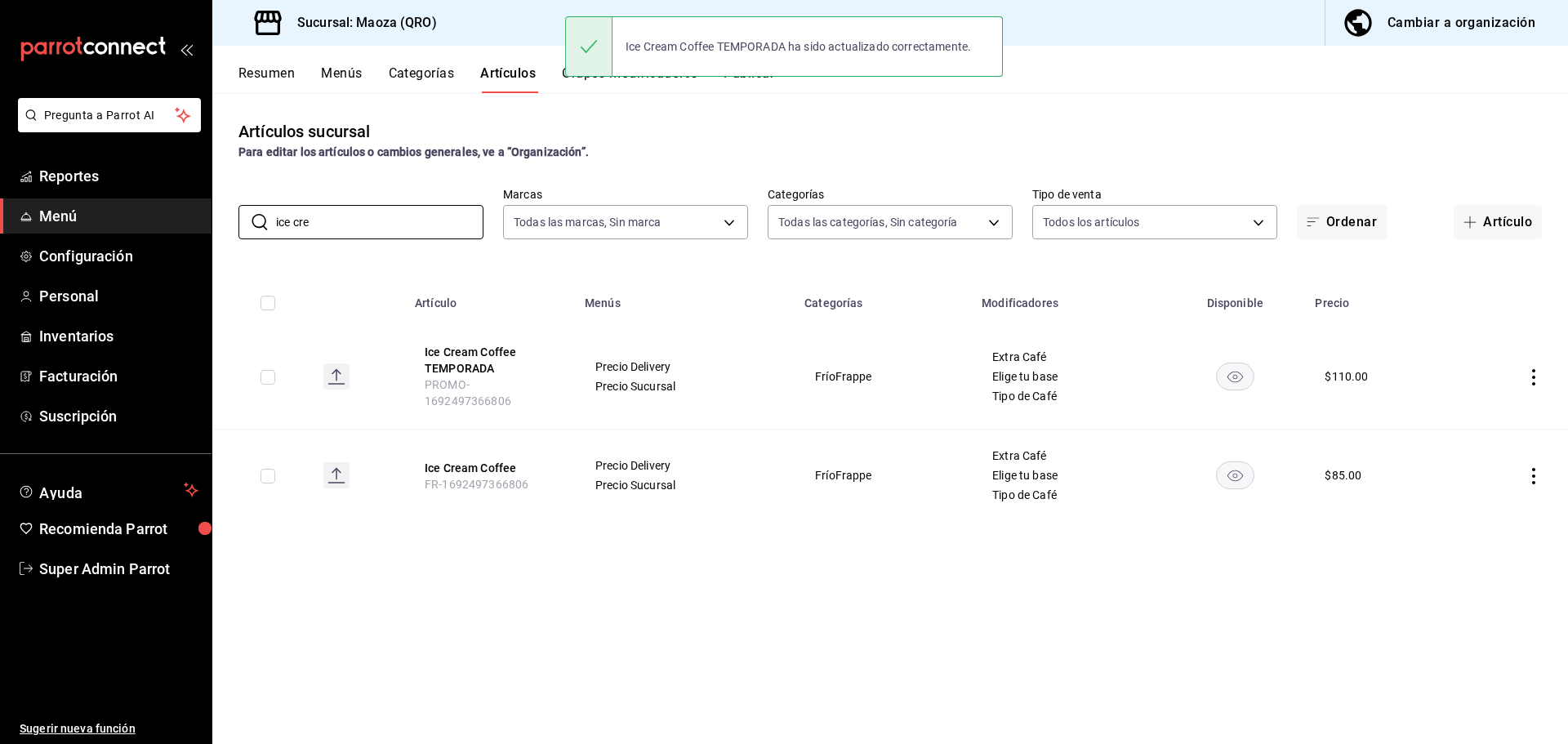
drag, startPoint x: 423, startPoint y: 228, endPoint x: 186, endPoint y: 222, distance: 237.1
click at [186, 222] on div "Pregunta a Parrot AI Reportes Menú Configuración Personal Inventarios Facturaci…" at bounding box center [784, 372] width 1568 height 744
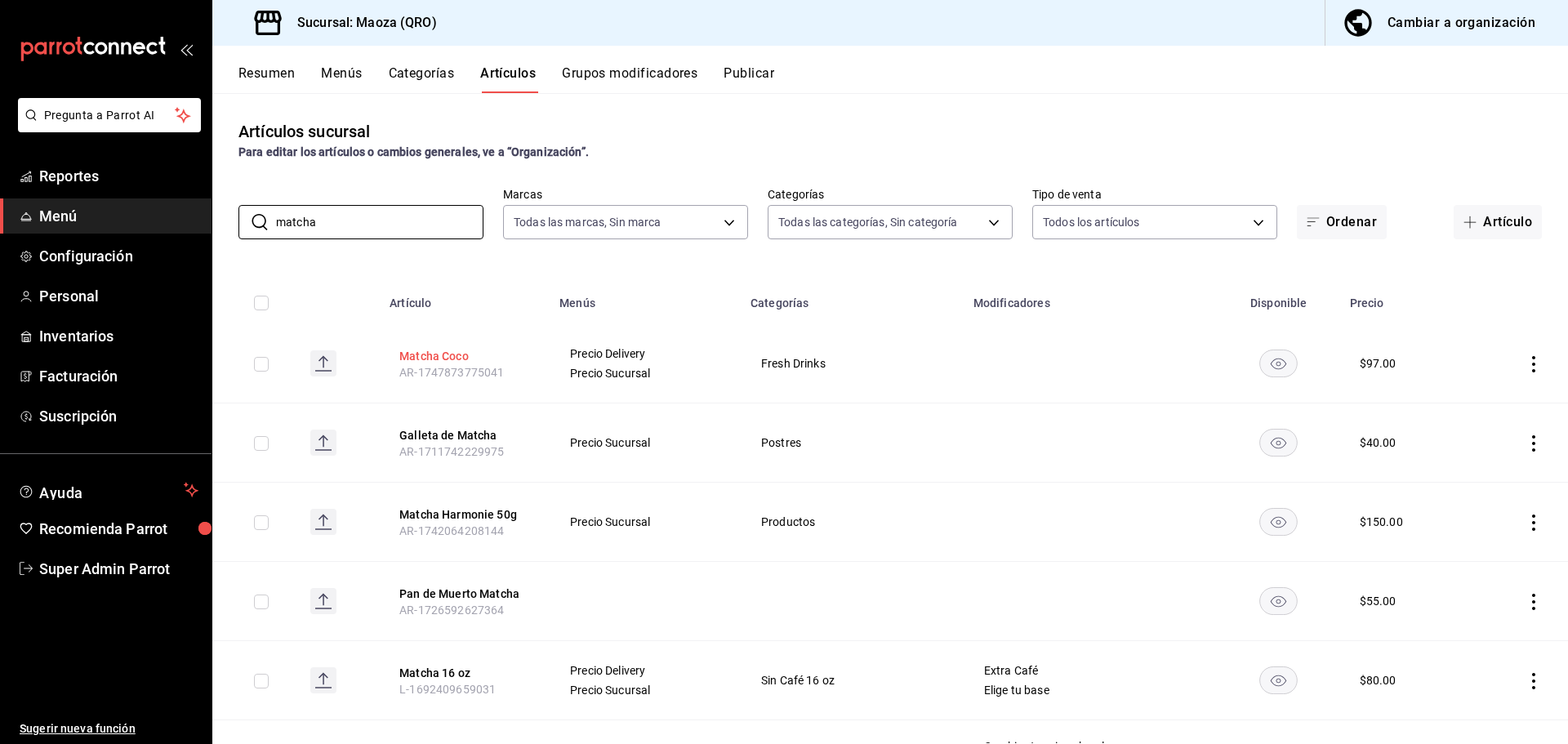
type input "matcha"
click at [444, 356] on button "Matcha Coco" at bounding box center [464, 357] width 131 height 17
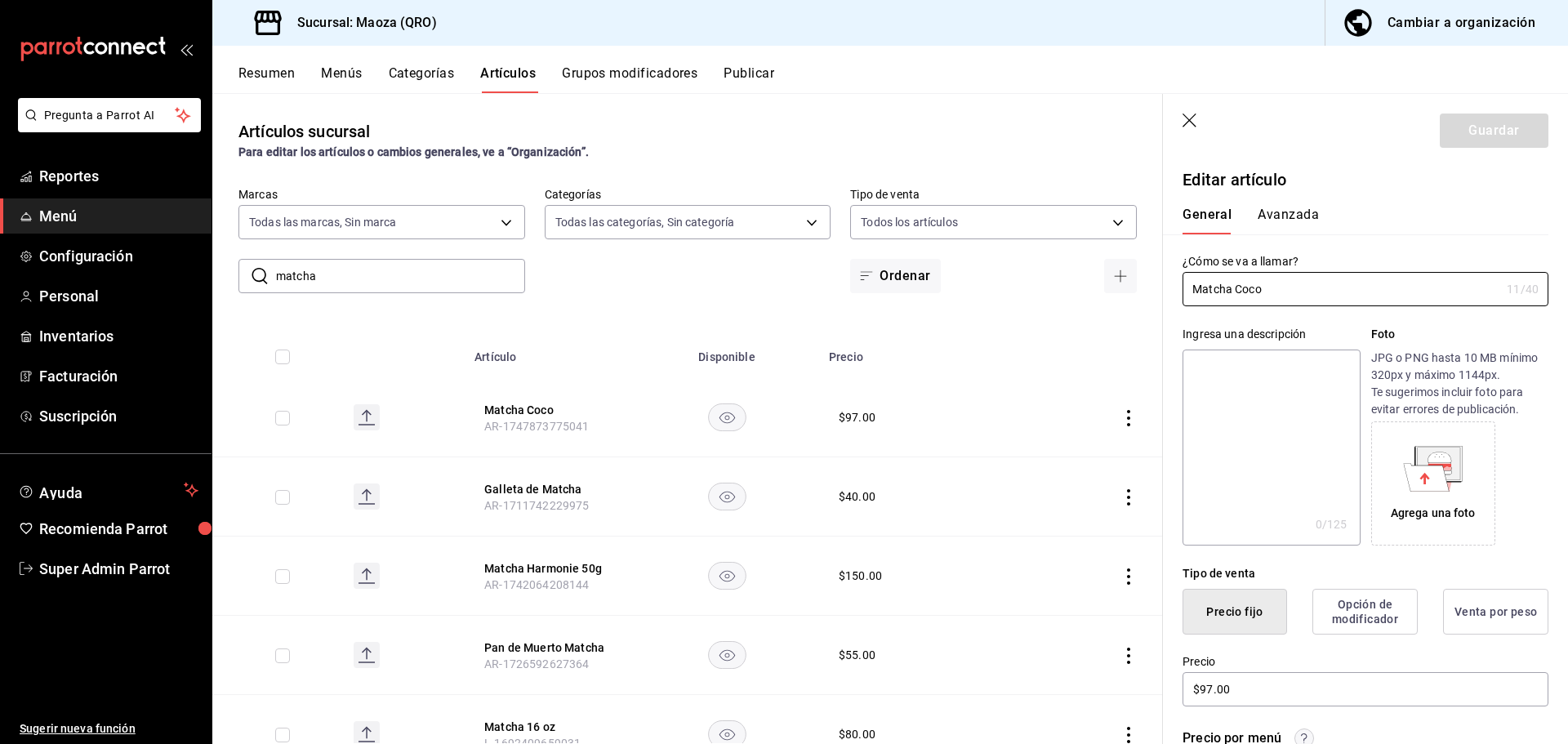
drag, startPoint x: 1294, startPoint y: 283, endPoint x: 1163, endPoint y: 295, distance: 131.5
click at [1163, 295] on div "¿Cómo se va a llamar? Matcha Coco 11 /40 ¿Cómo se va a llamar?" at bounding box center [1355, 270] width 386 height 72
click at [1220, 403] on textarea at bounding box center [1271, 448] width 177 height 196
paste textarea "Matcha Coco"
type textarea "Matcha Coco"
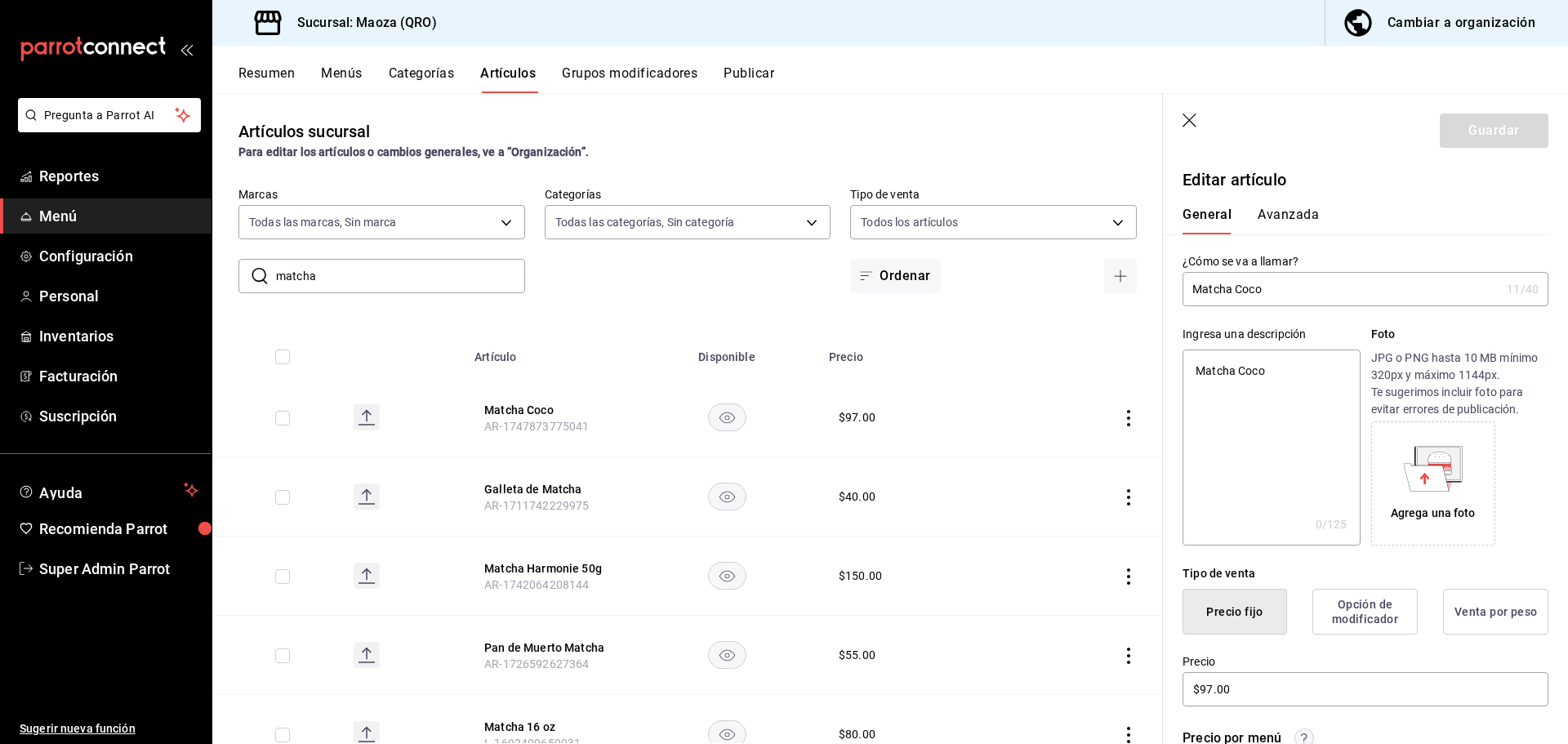
type textarea "x"
type textarea "Matcha Coco"
click at [1456, 138] on button "Guardar" at bounding box center [1494, 131] width 109 height 34
type textarea "x"
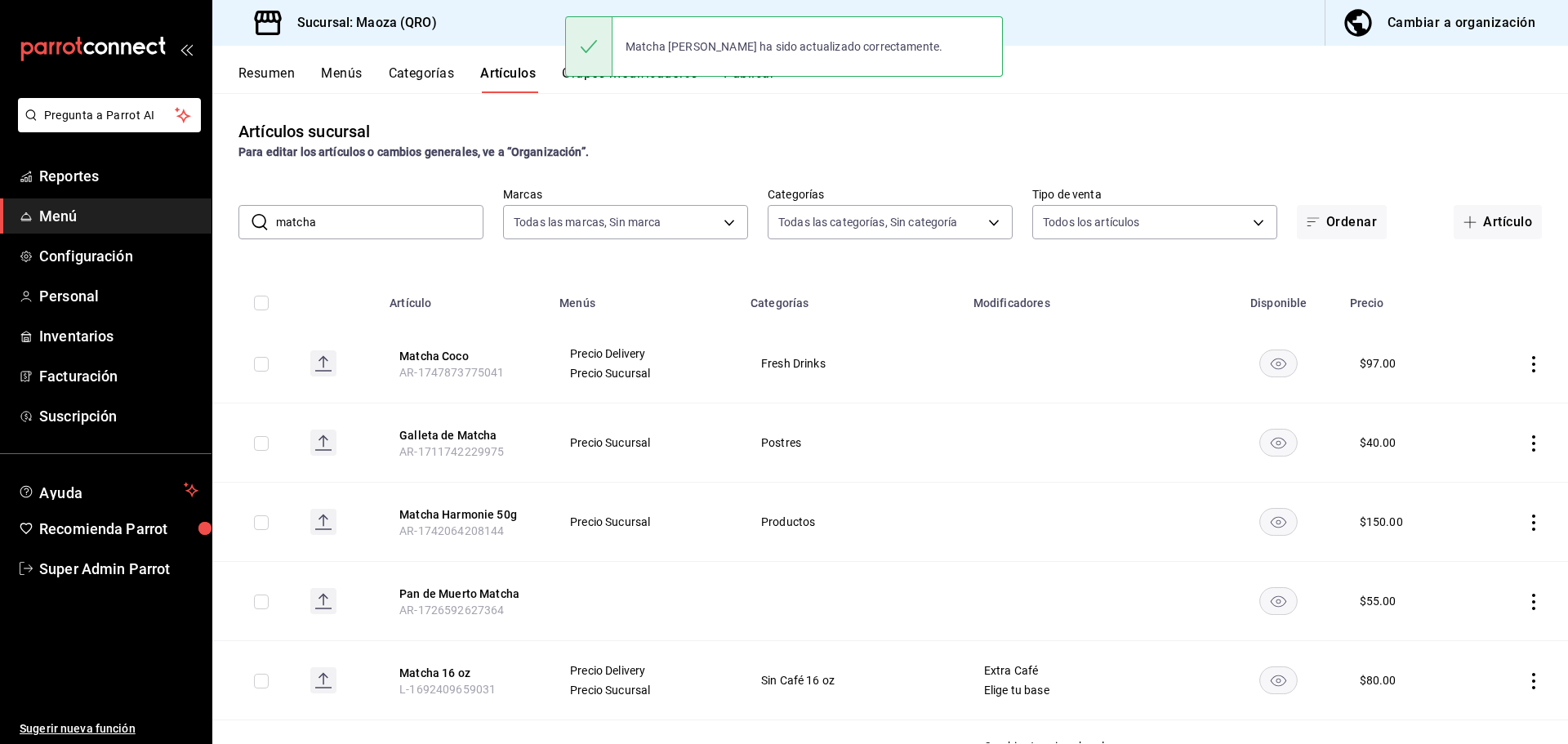
click at [364, 229] on input "matcha" at bounding box center [380, 222] width 208 height 33
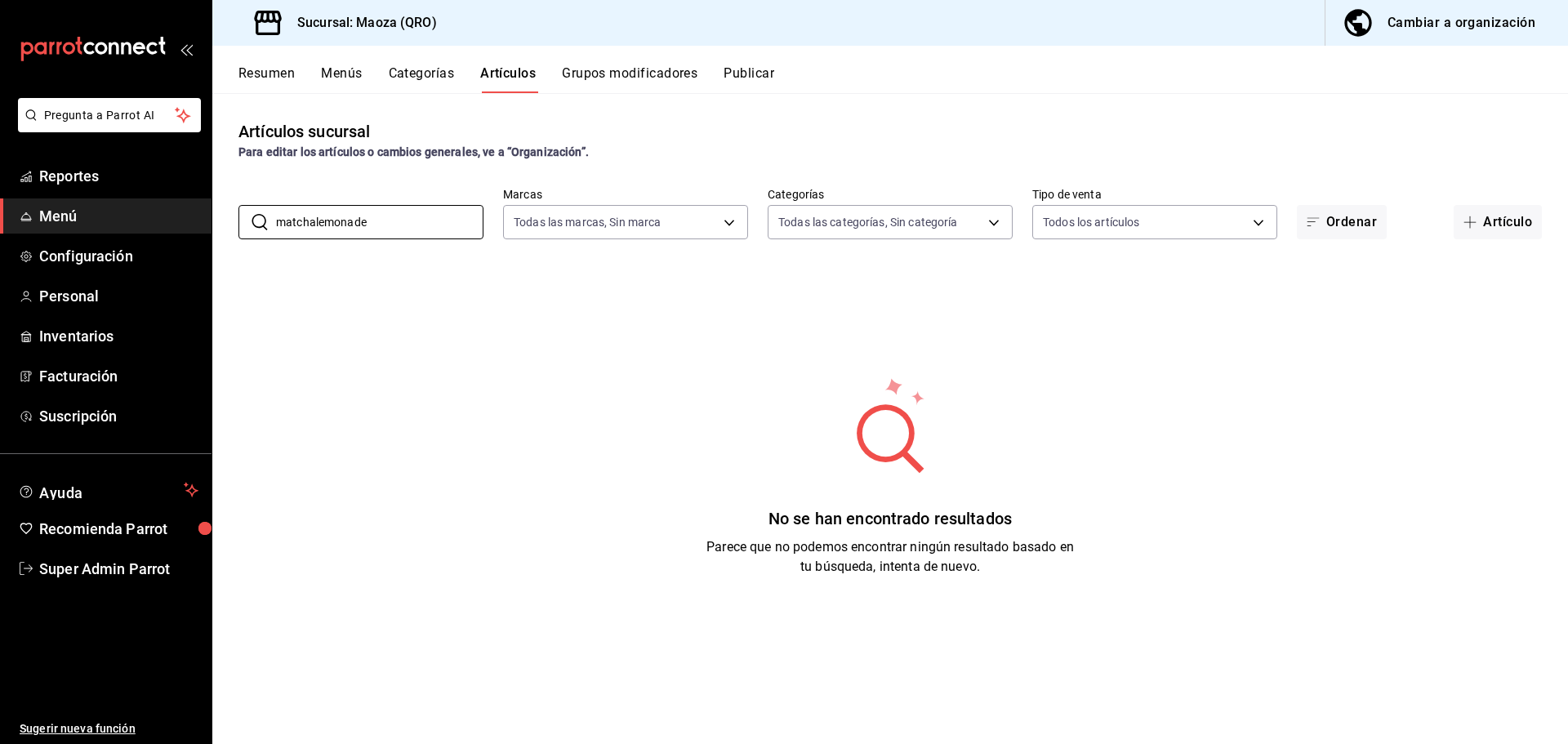
drag, startPoint x: 366, startPoint y: 228, endPoint x: 170, endPoint y: 211, distance: 196.7
click at [170, 211] on div "Pregunta a Parrot AI Reportes Menú Configuración Personal Inventarios Facturaci…" at bounding box center [784, 372] width 1568 height 744
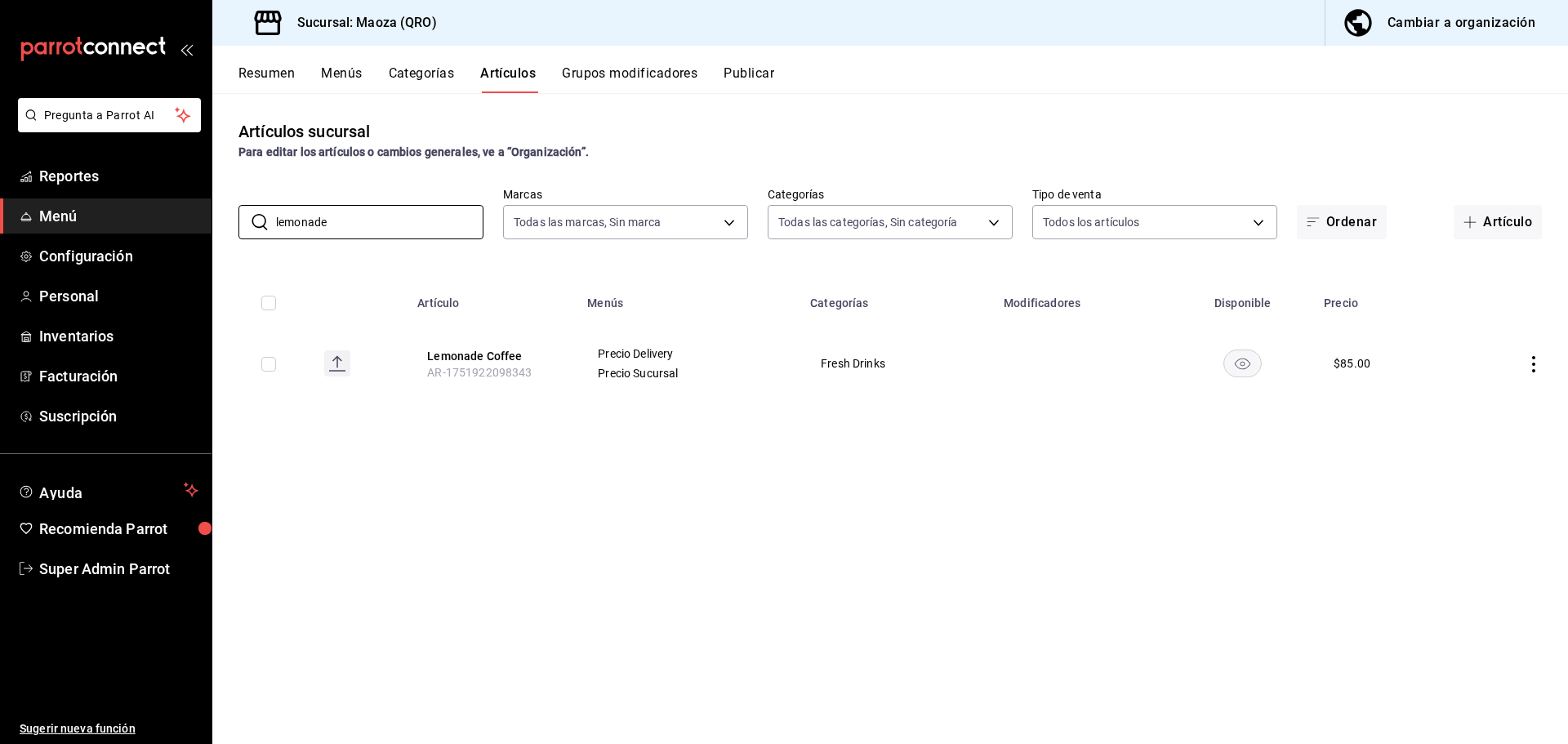
type input "lemonade"
click at [461, 348] on button "Lemonade Coffee" at bounding box center [492, 357] width 131 height 17
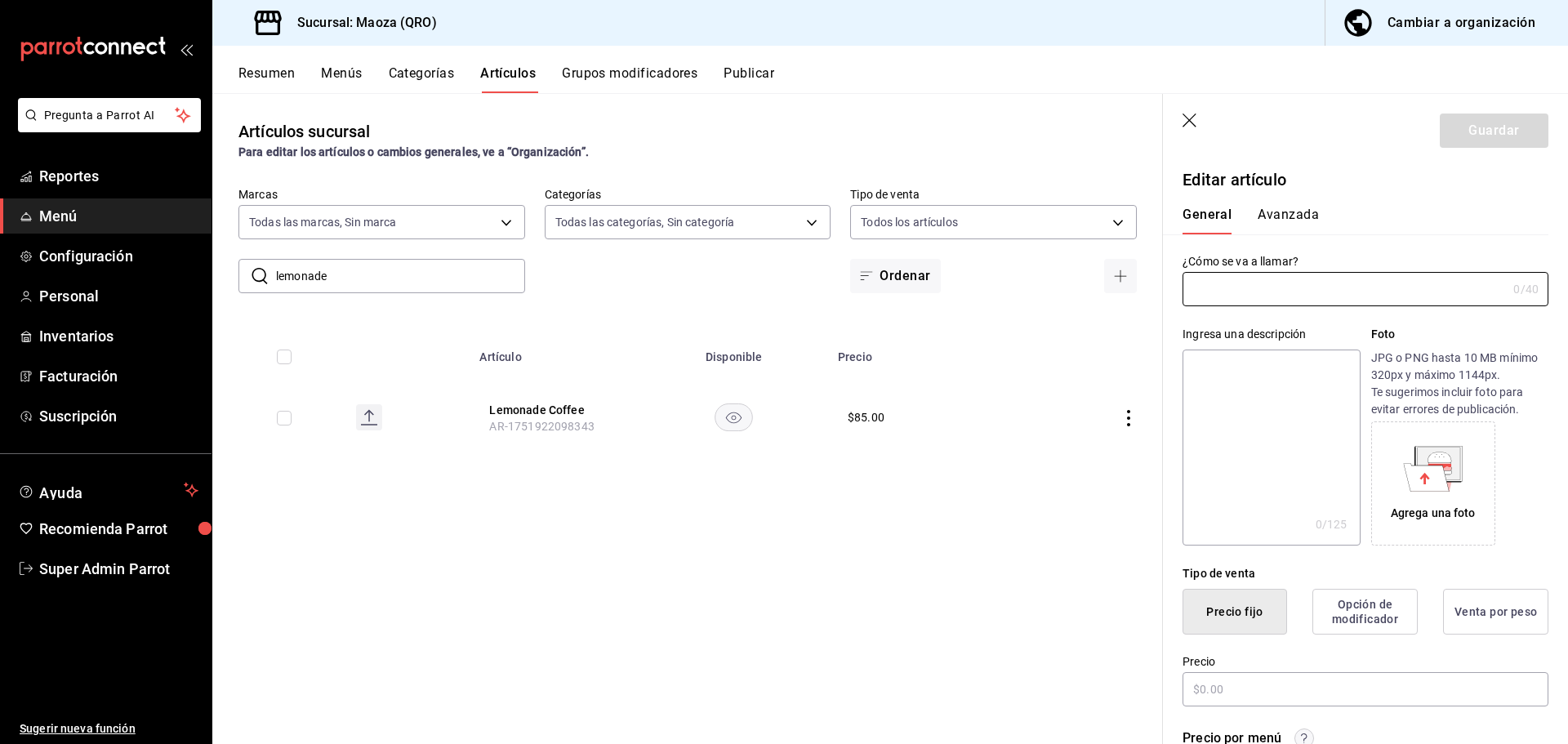
type input "Lemonade Coffee"
type input "AR-1751922098343"
type input "$85.00"
drag, startPoint x: 1301, startPoint y: 292, endPoint x: 1140, endPoint y: 312, distance: 162.2
click at [1140, 312] on main "Artículos sucursal Para editar los artículos o cambios generales, ve a “Organiz…" at bounding box center [890, 418] width 1355 height 651
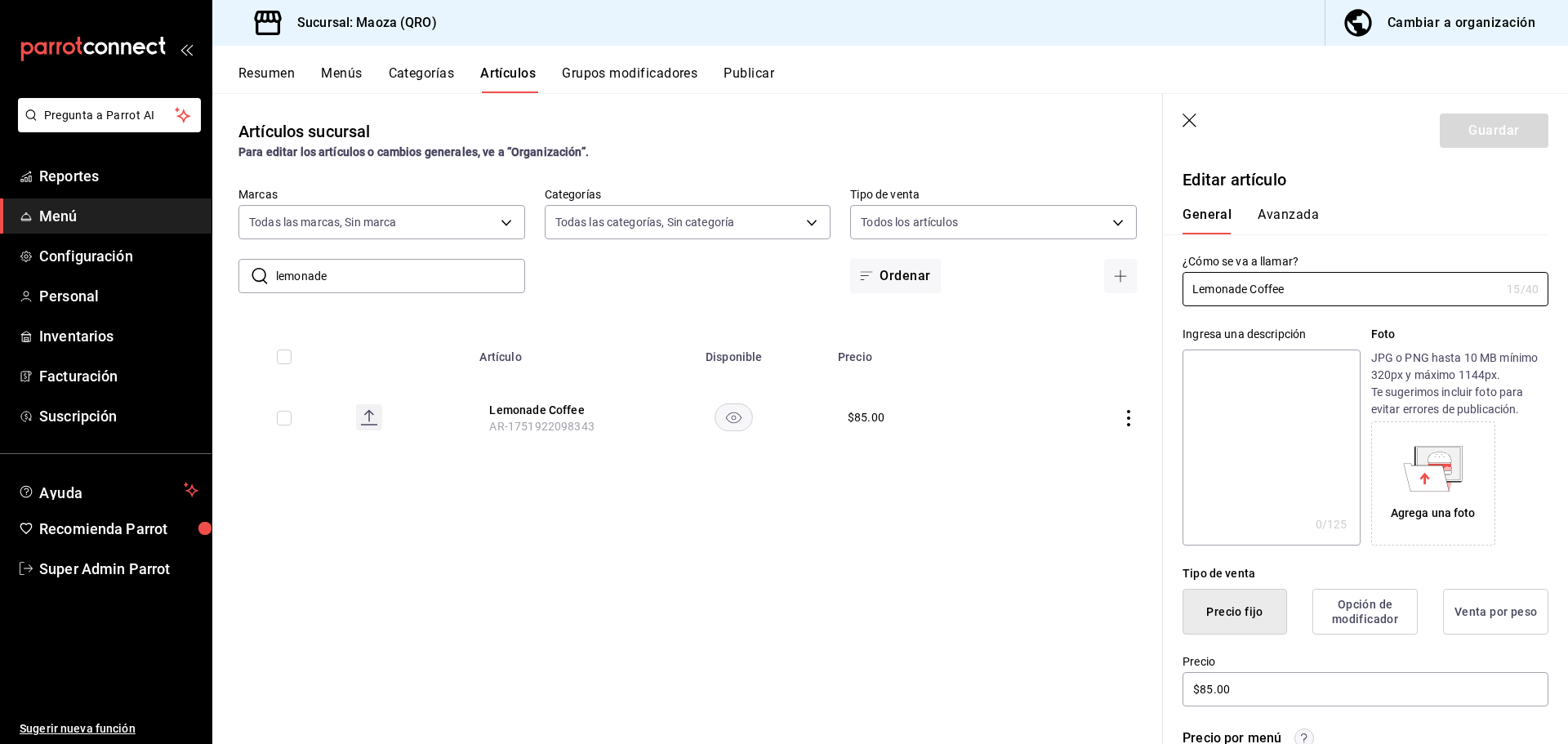
click at [1222, 404] on textarea at bounding box center [1271, 448] width 177 height 196
paste textarea "Lemonade Coffee"
type textarea "Lemonade Coffee"
type textarea "x"
type textarea "Lemonade Coffee"
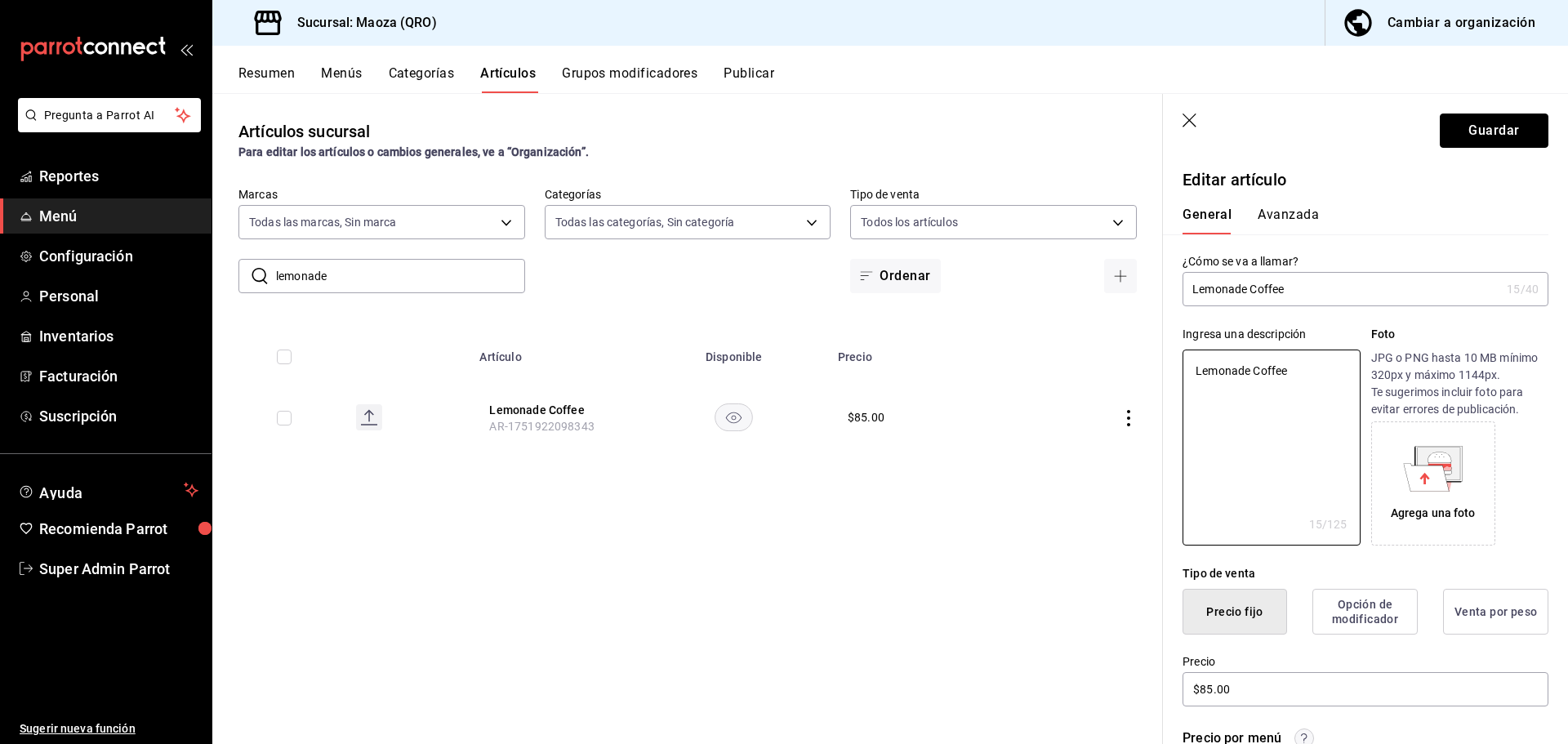
click at [1462, 136] on button "Guardar" at bounding box center [1494, 131] width 109 height 34
type textarea "x"
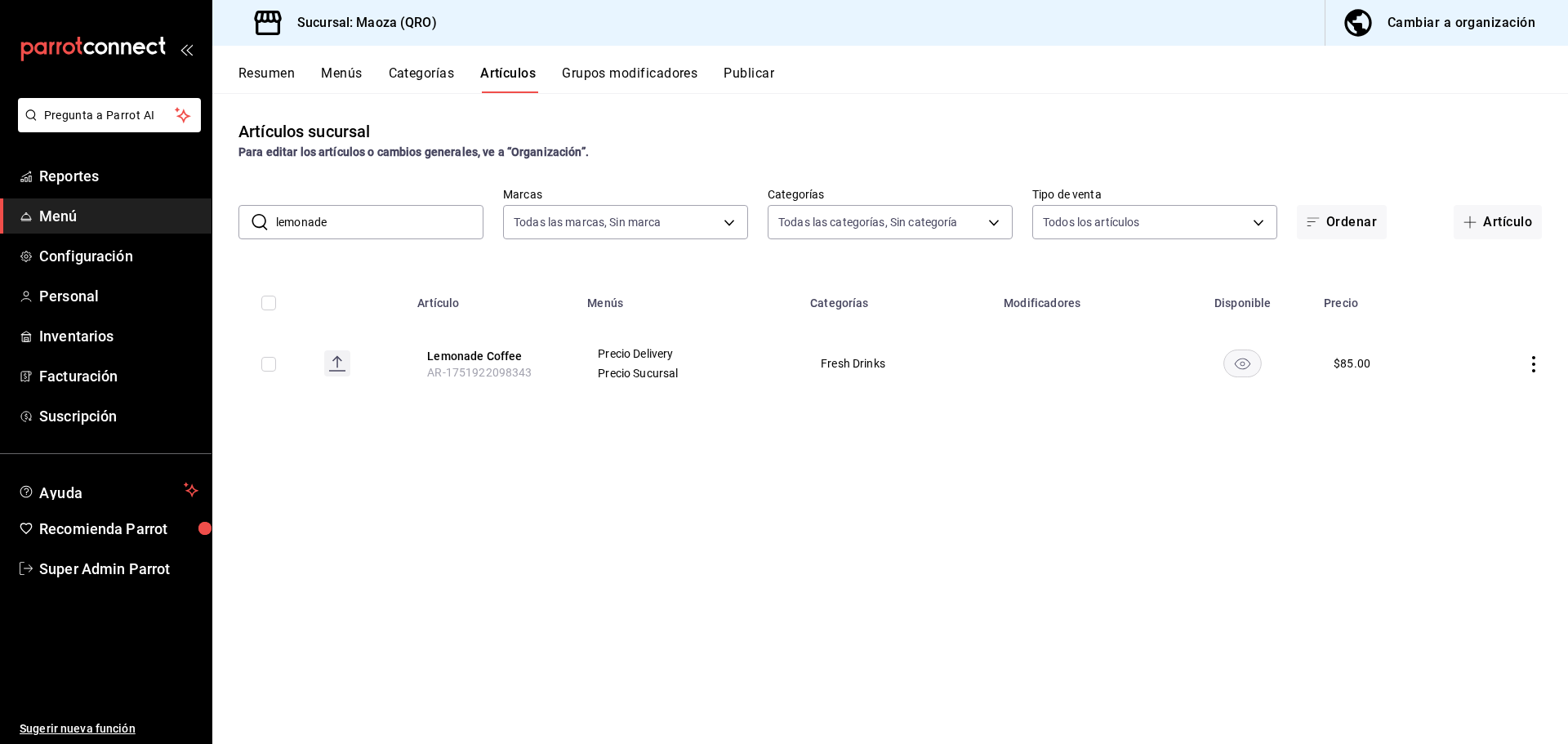
click at [267, 72] on button "Resumen" at bounding box center [266, 79] width 56 height 28
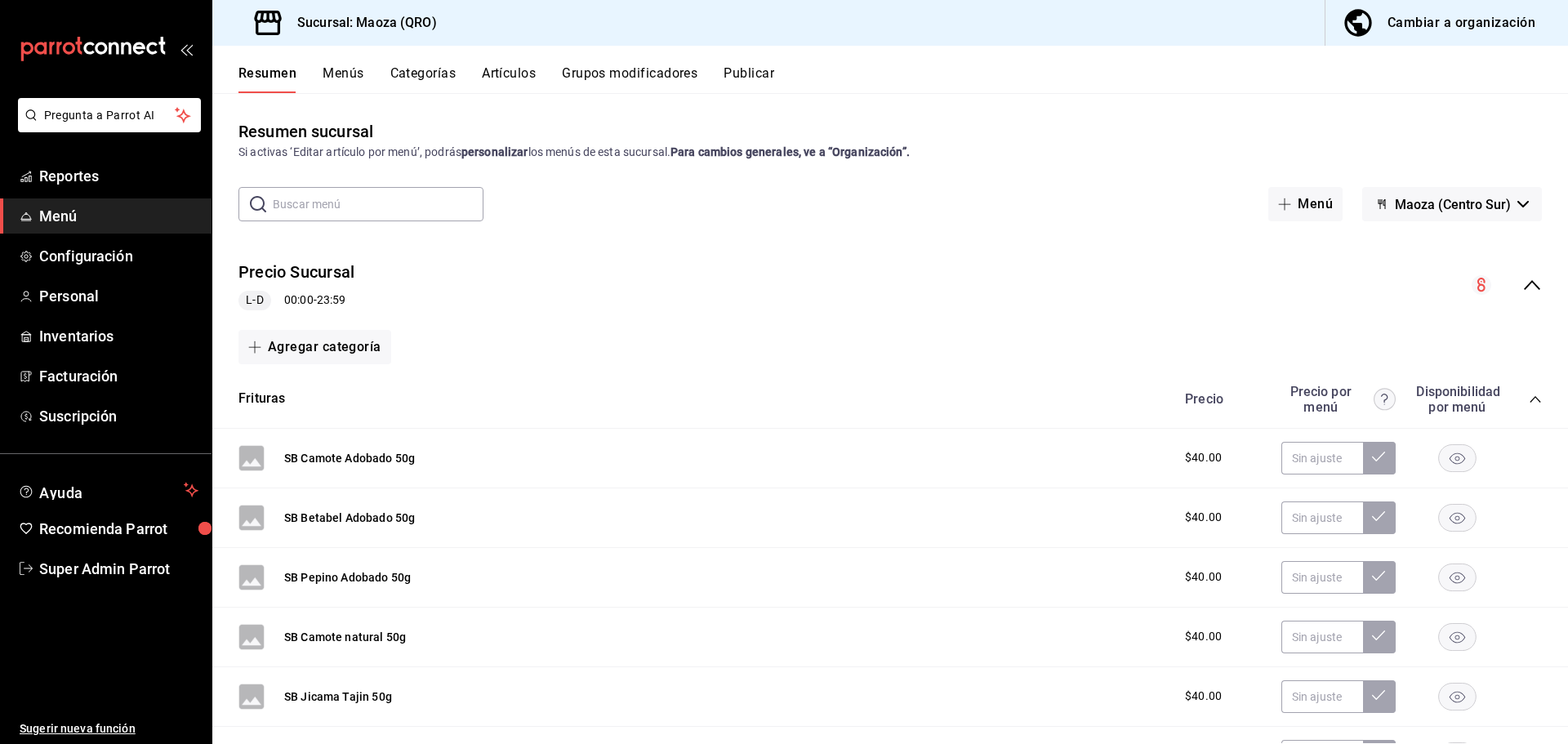
click at [1526, 280] on icon "collapse-menu-row" at bounding box center [1531, 285] width 19 height 19
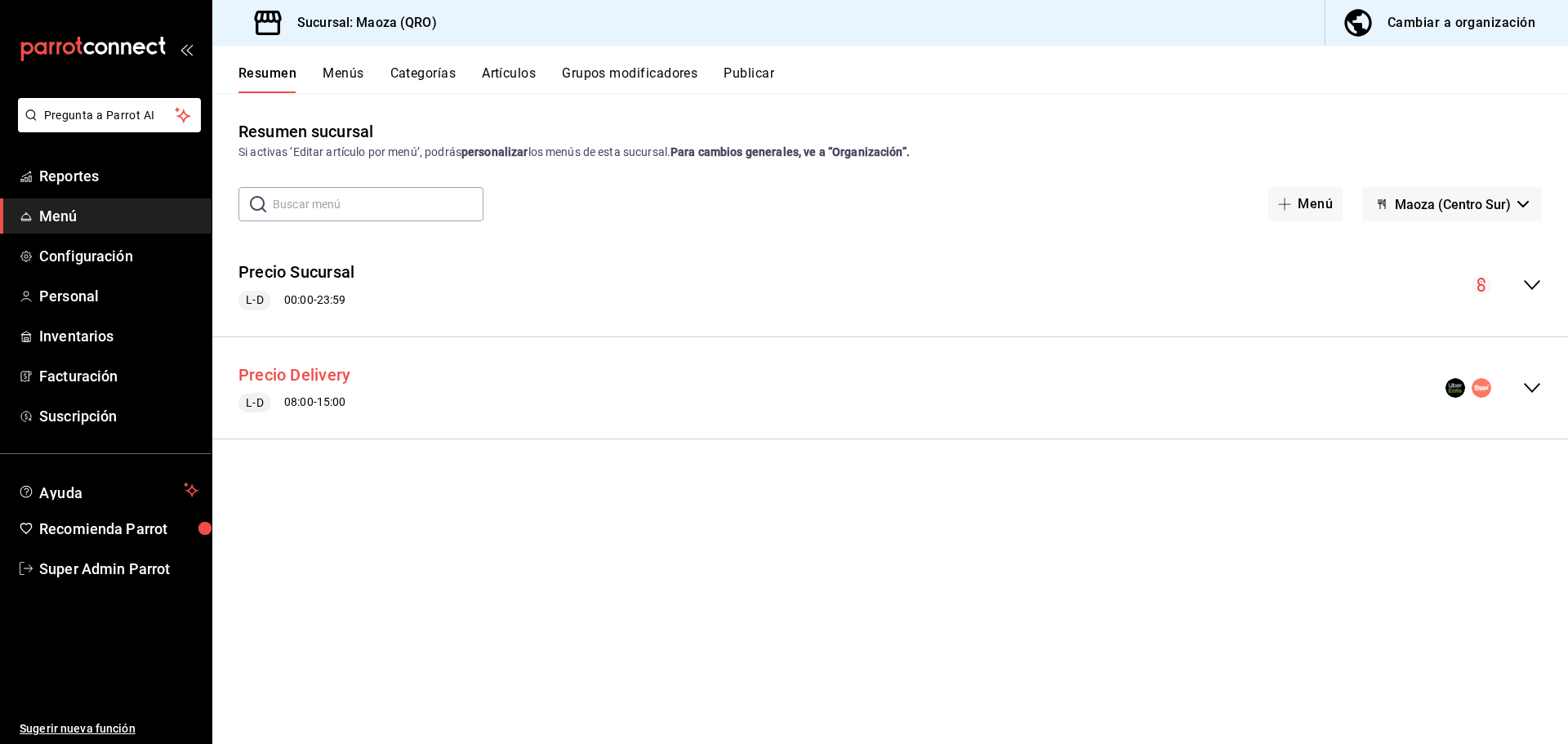
click at [313, 370] on button "Precio Delivery" at bounding box center [295, 375] width 112 height 23
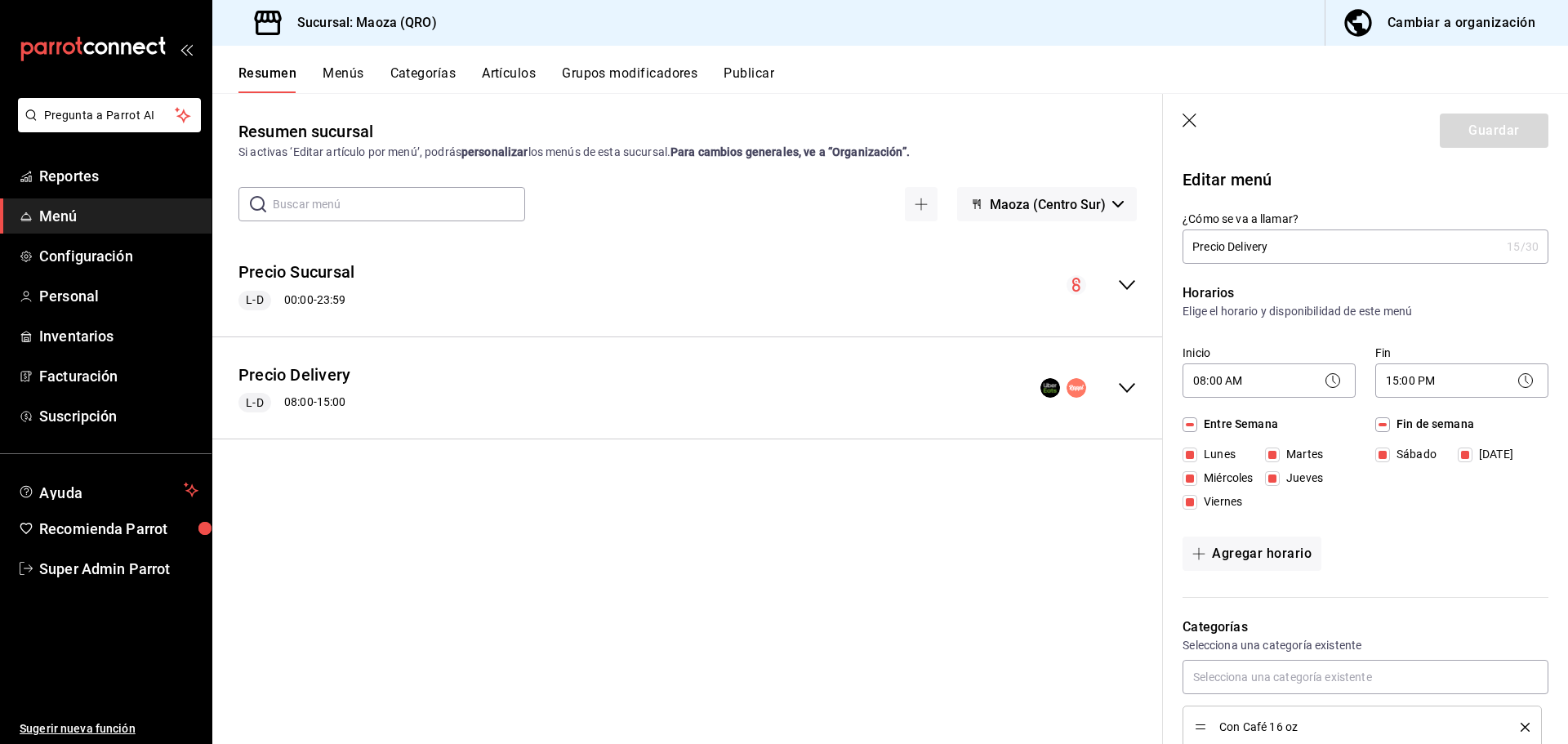
click at [1192, 121] on icon "button" at bounding box center [1191, 122] width 17 height 17
checkbox input "false"
type input "1755732996700"
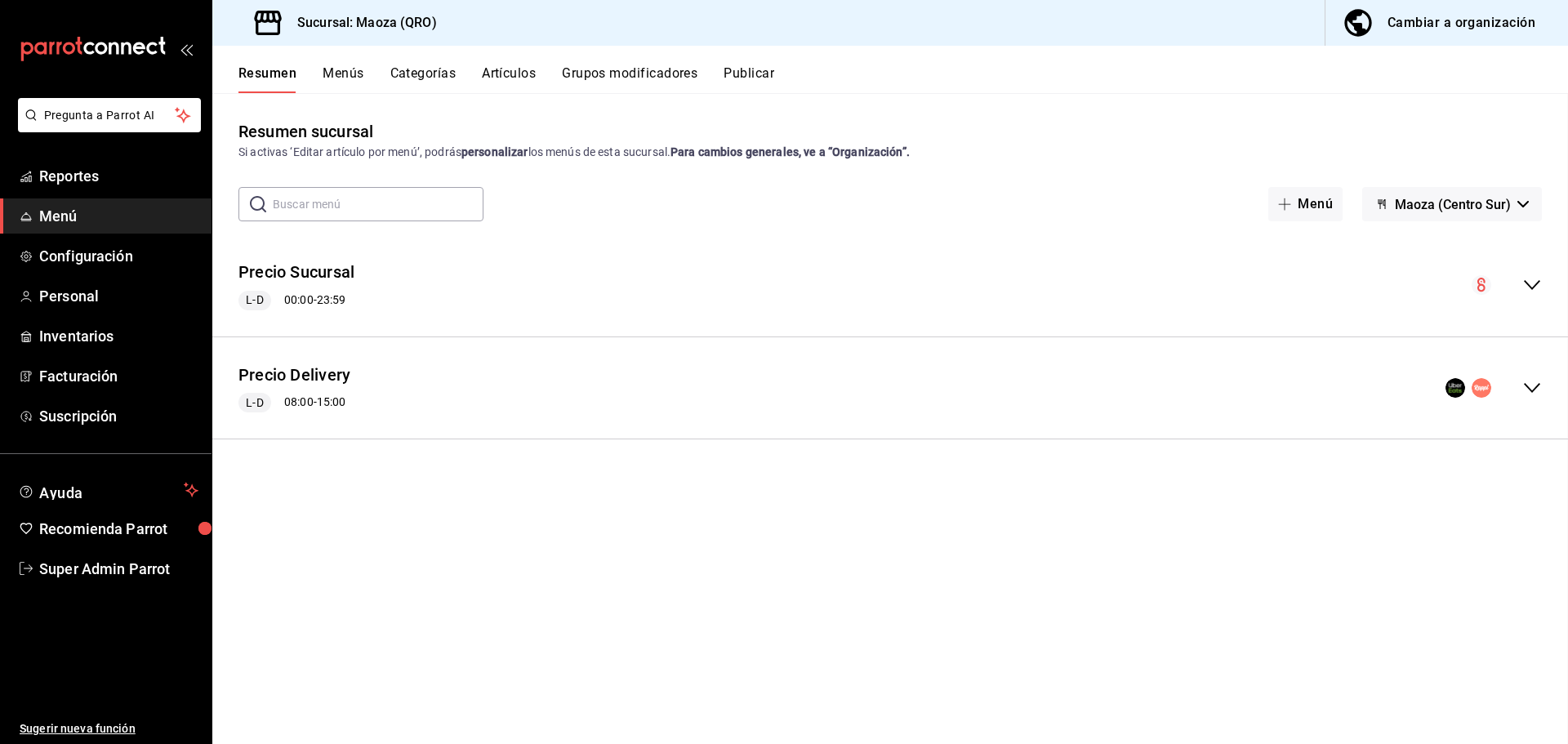
checkbox input "false"
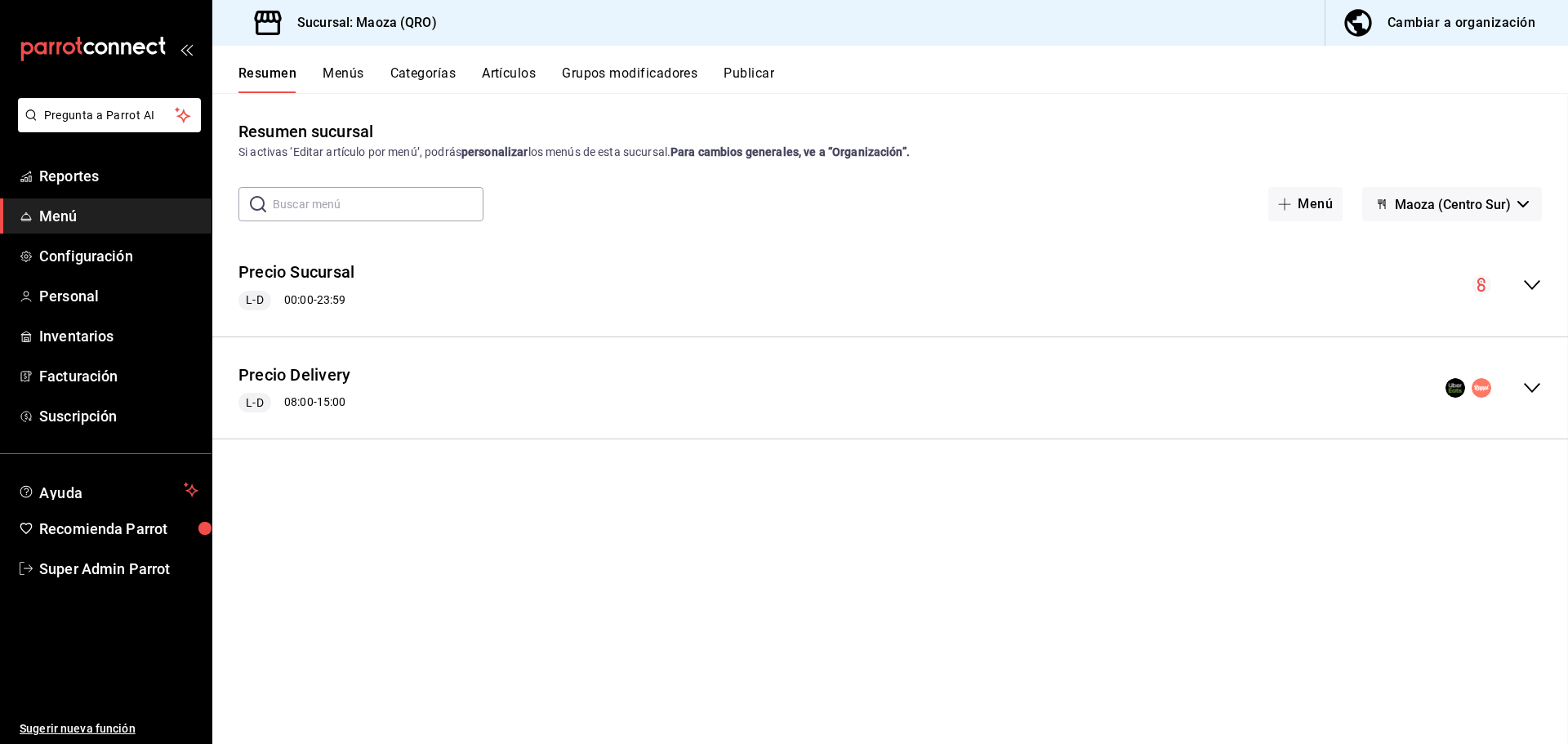
checkbox input "false"
click at [289, 378] on button "Precio Delivery" at bounding box center [295, 375] width 112 height 23
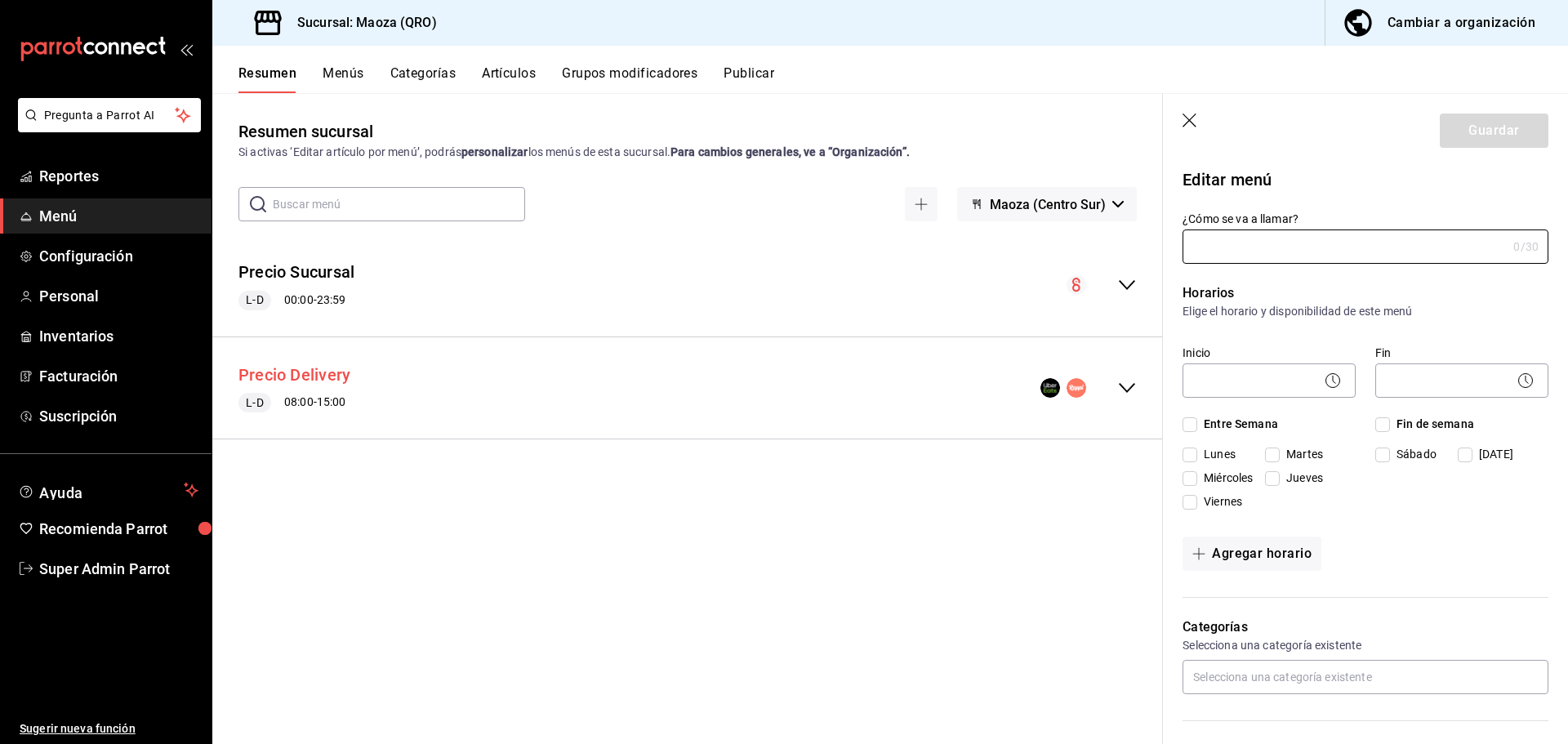
type input "Precio Delivery"
checkbox input "true"
type input "01691518967949"
click at [1191, 119] on icon "button" at bounding box center [1191, 122] width 17 height 17
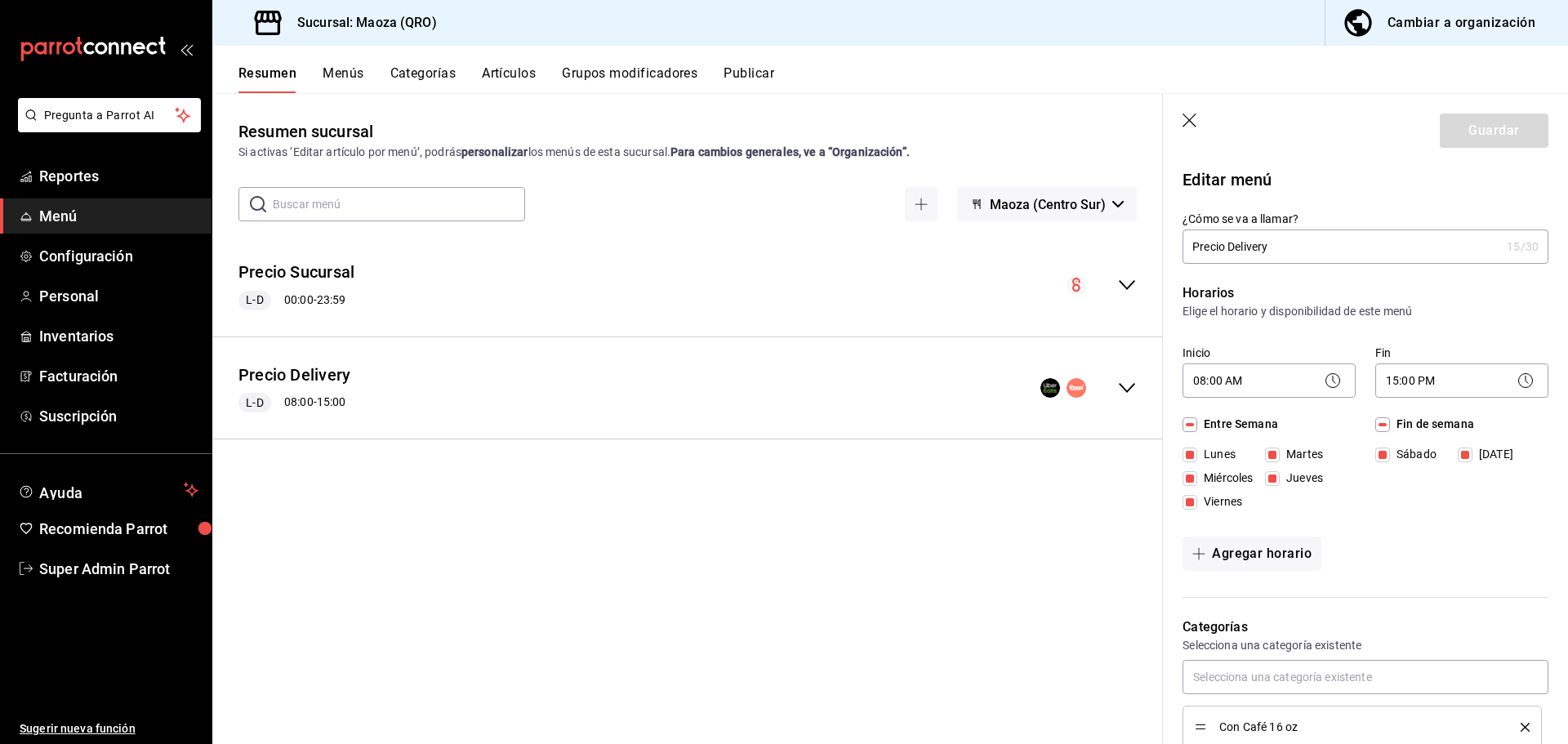
checkbox input "false"
type input "1755733047770"
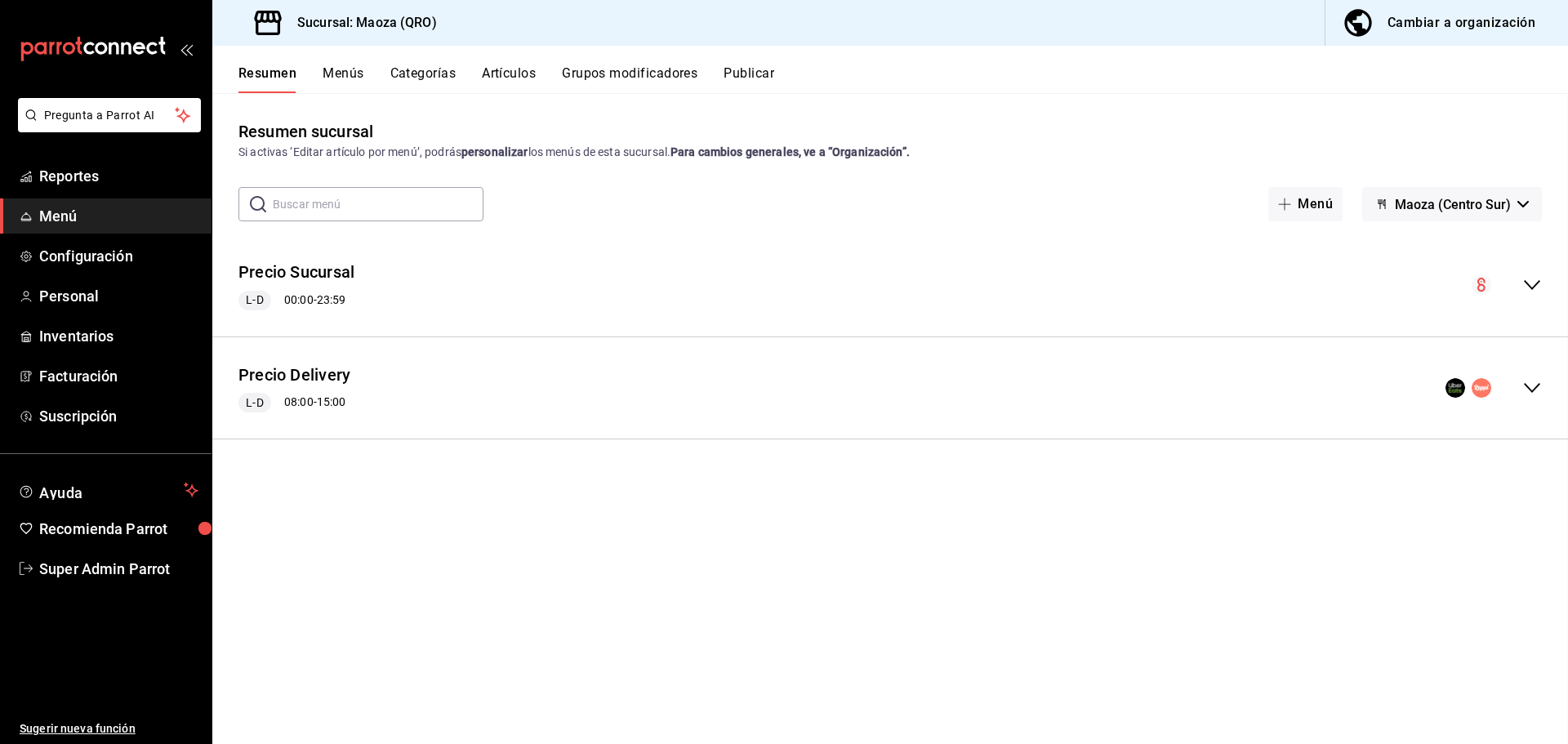
checkbox input "false"
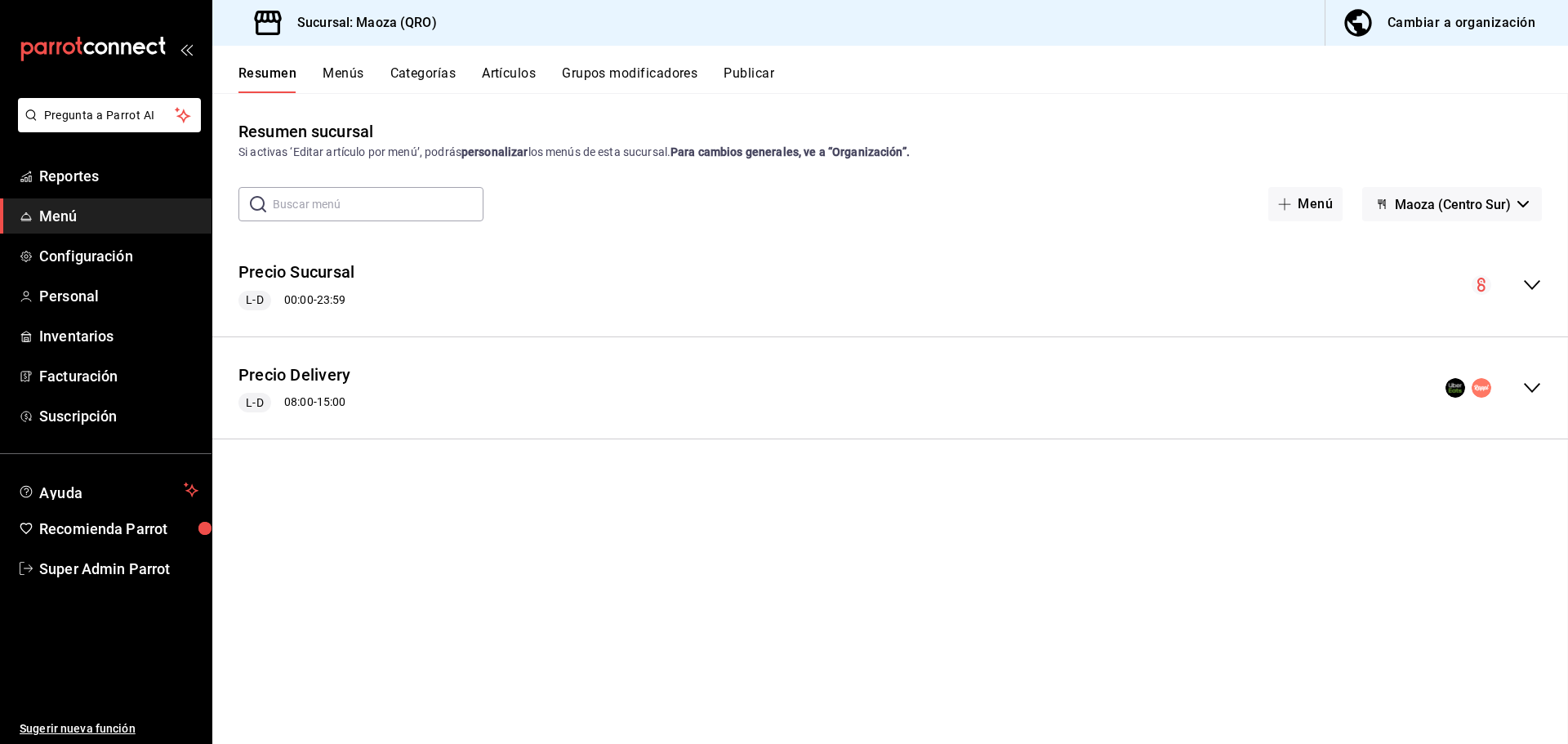
checkbox input "false"
